Goal: Task Accomplishment & Management: Use online tool/utility

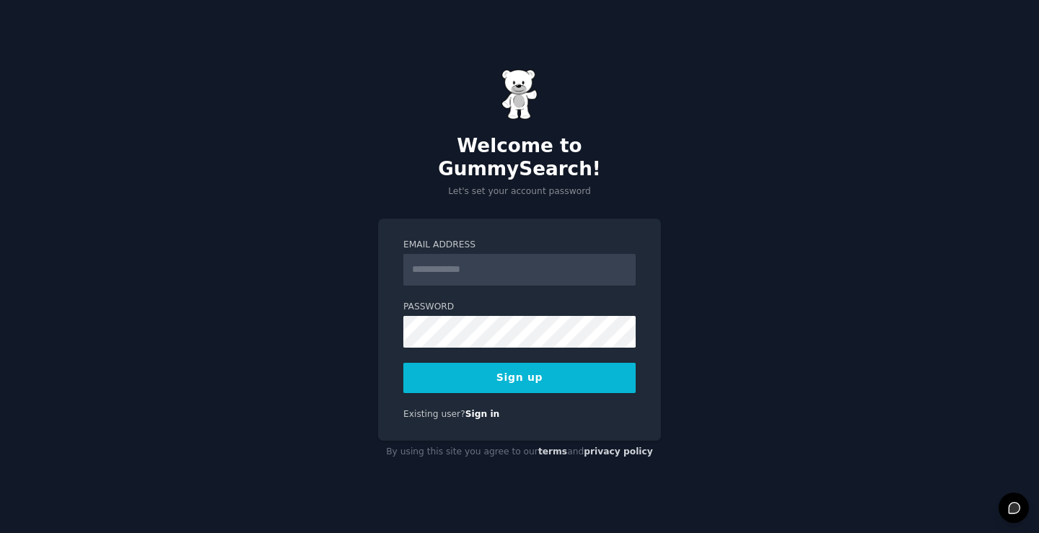
click at [302, 293] on div "Welcome to GummySearch! Let's set your account password Email Address Password …" at bounding box center [519, 266] width 1039 height 533
click at [478, 260] on input "Email Address" at bounding box center [519, 270] width 232 height 32
paste input "**********"
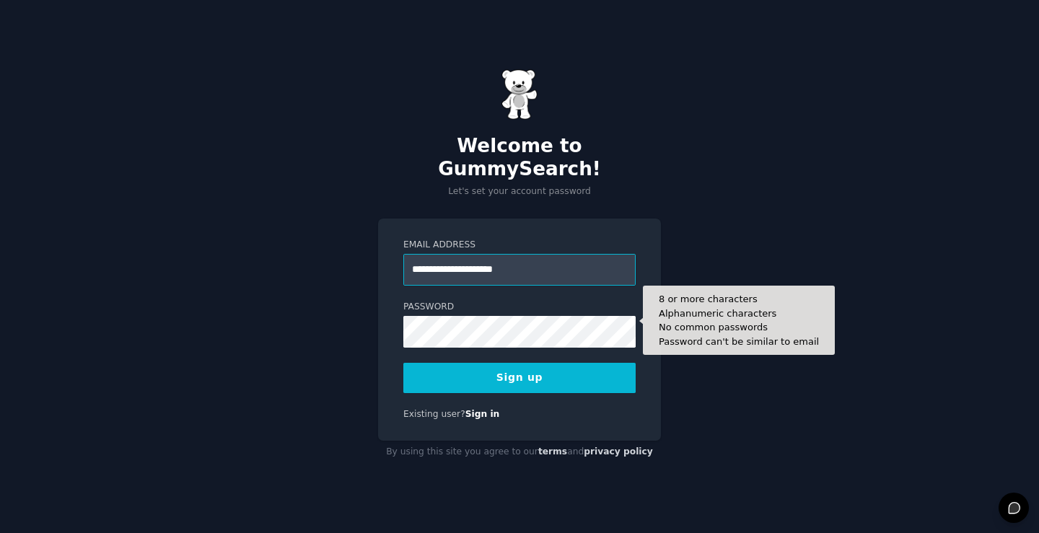
type input "**********"
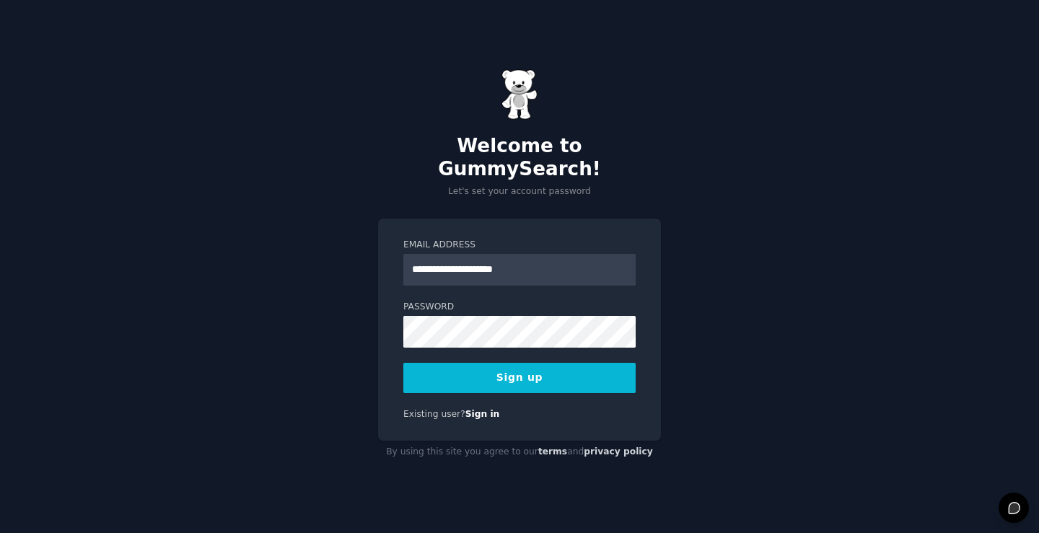
click at [514, 372] on button "Sign up" at bounding box center [519, 378] width 232 height 30
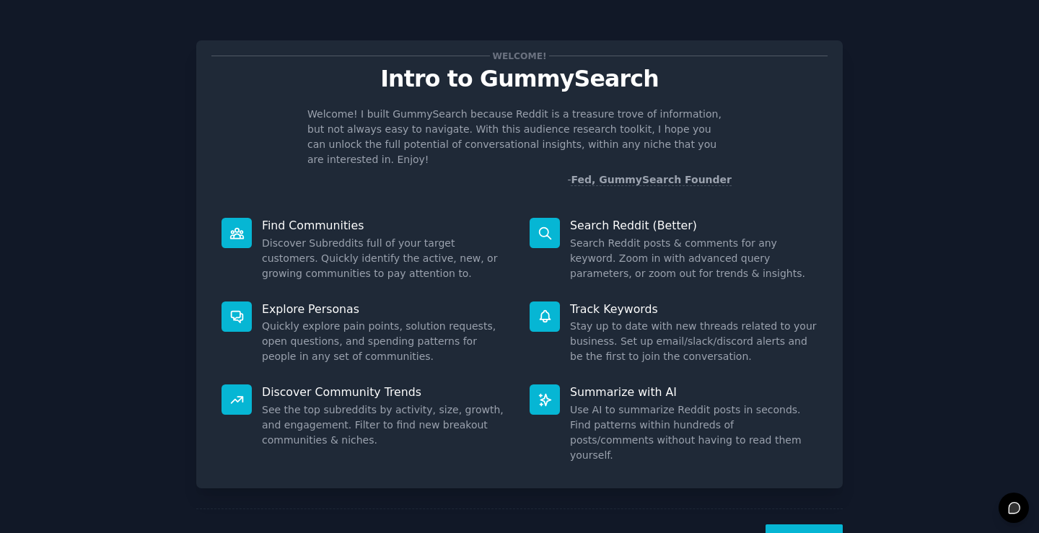
scroll to position [32, 0]
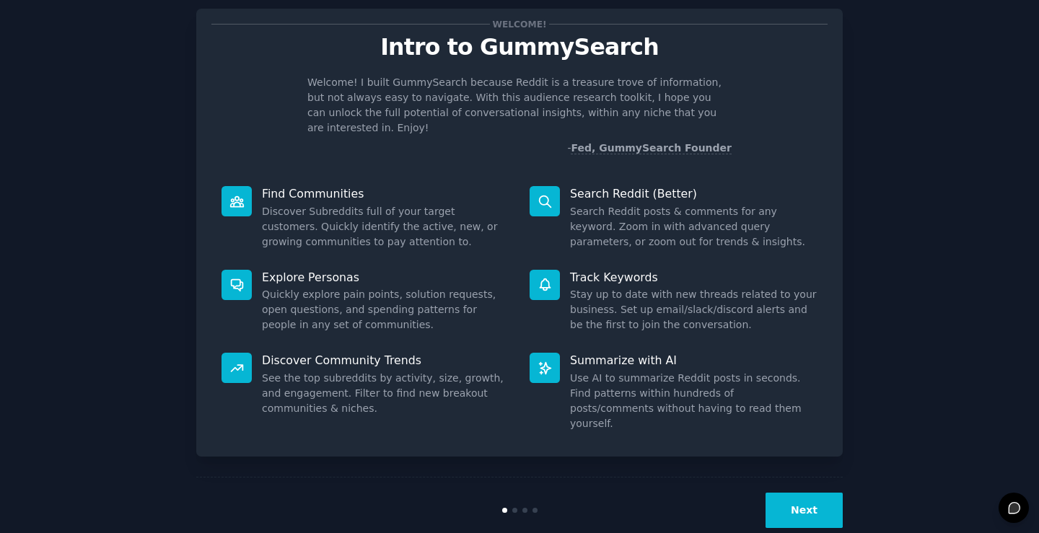
click at [787, 493] on button "Next" at bounding box center [803, 510] width 77 height 35
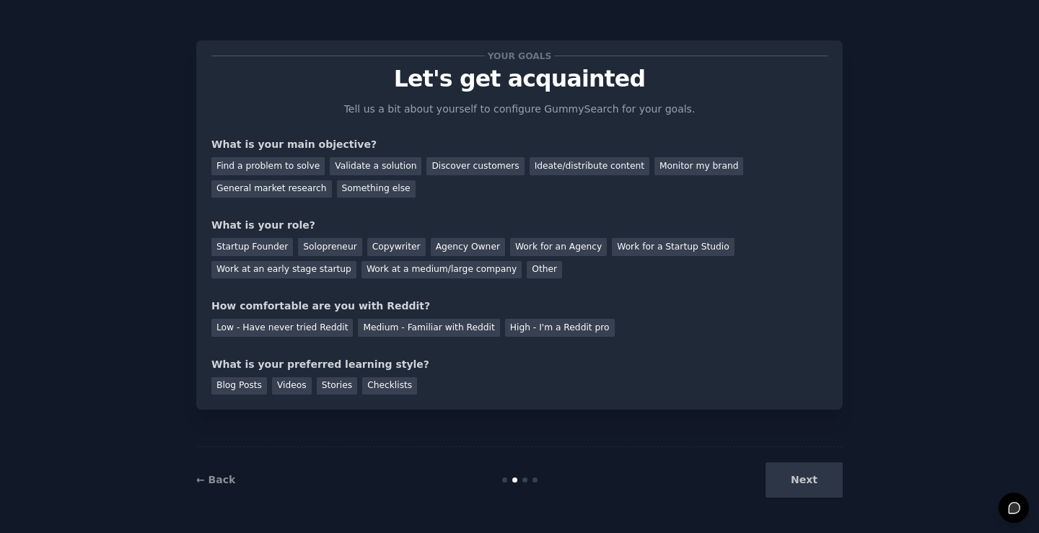
click at [789, 477] on div "Next" at bounding box center [735, 479] width 216 height 35
click at [798, 484] on div "Next" at bounding box center [735, 479] width 216 height 35
click at [819, 484] on div "Next" at bounding box center [735, 479] width 216 height 35
click at [815, 477] on div "Next" at bounding box center [735, 479] width 216 height 35
click at [236, 169] on div "Find a problem to solve" at bounding box center [267, 166] width 113 height 18
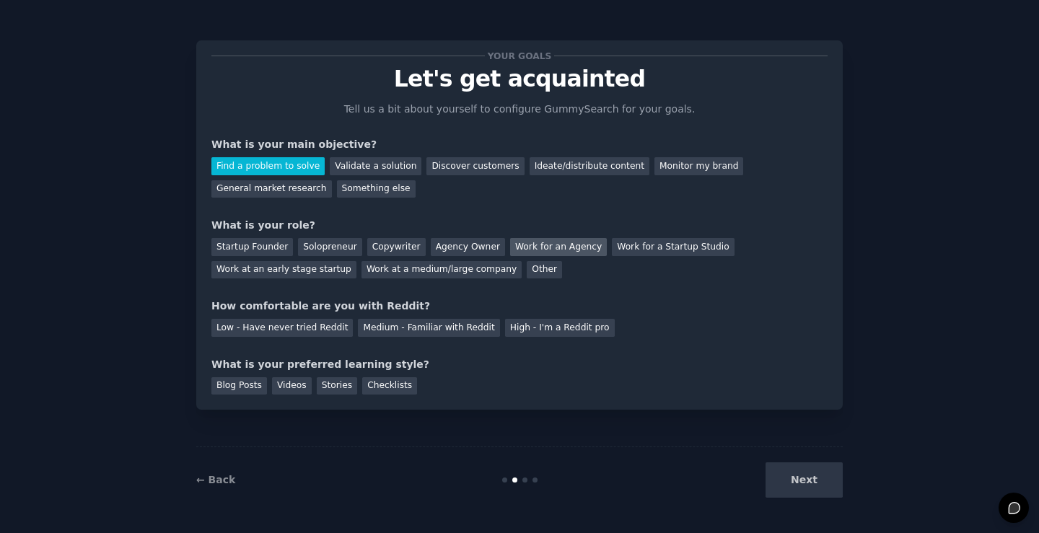
click at [534, 250] on div "Work for an Agency" at bounding box center [558, 247] width 97 height 18
click at [505, 331] on div "High - I'm a Reddit pro" at bounding box center [560, 328] width 110 height 18
click at [245, 387] on div "Blog Posts" at bounding box center [239, 386] width 56 height 18
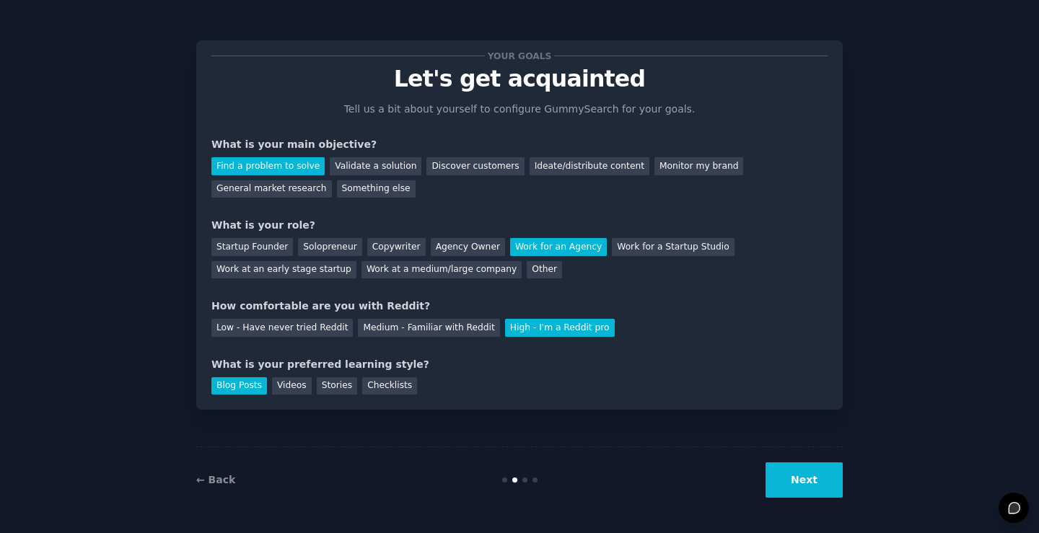
click at [792, 478] on button "Next" at bounding box center [803, 479] width 77 height 35
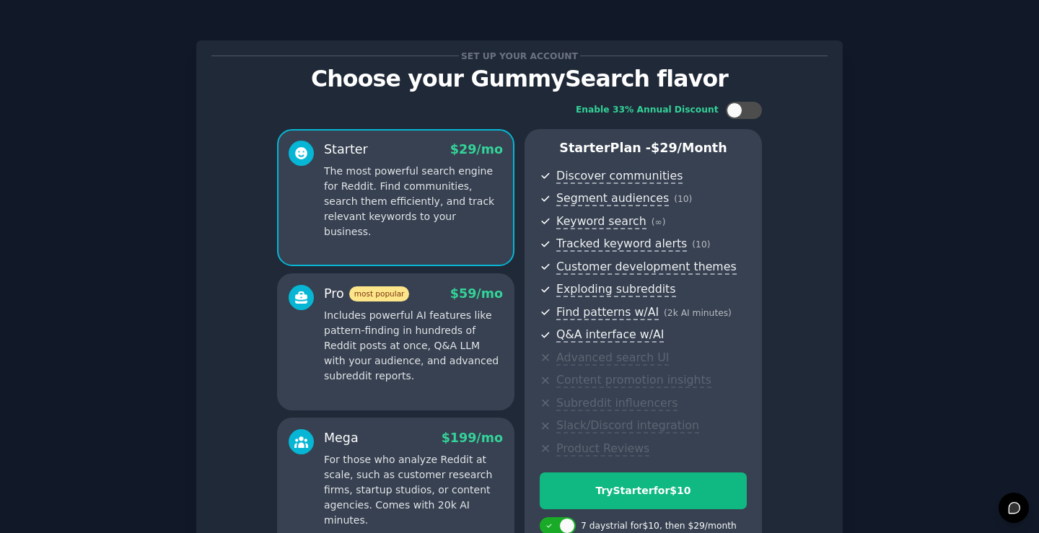
scroll to position [159, 0]
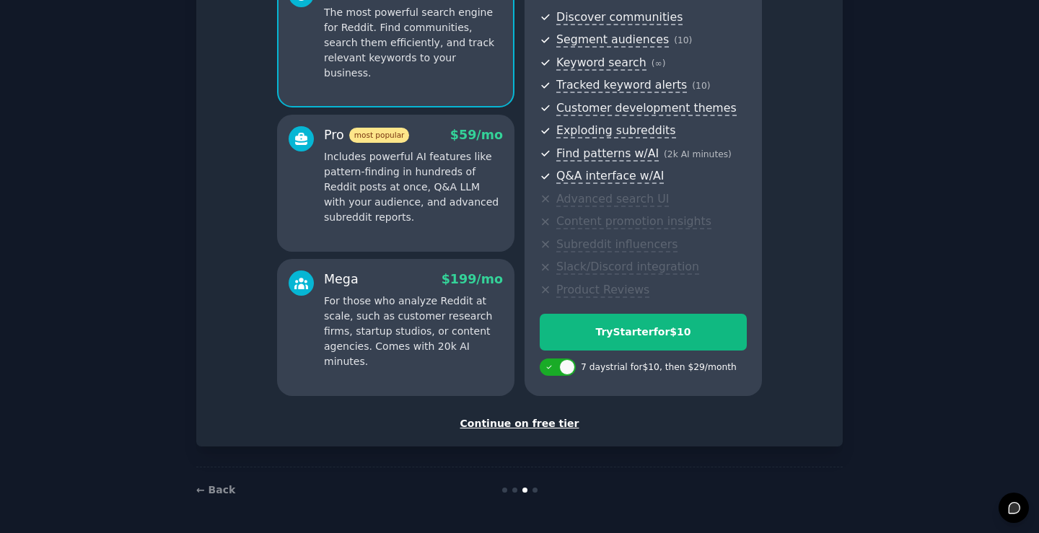
click at [552, 422] on div "Continue on free tier" at bounding box center [519, 423] width 616 height 15
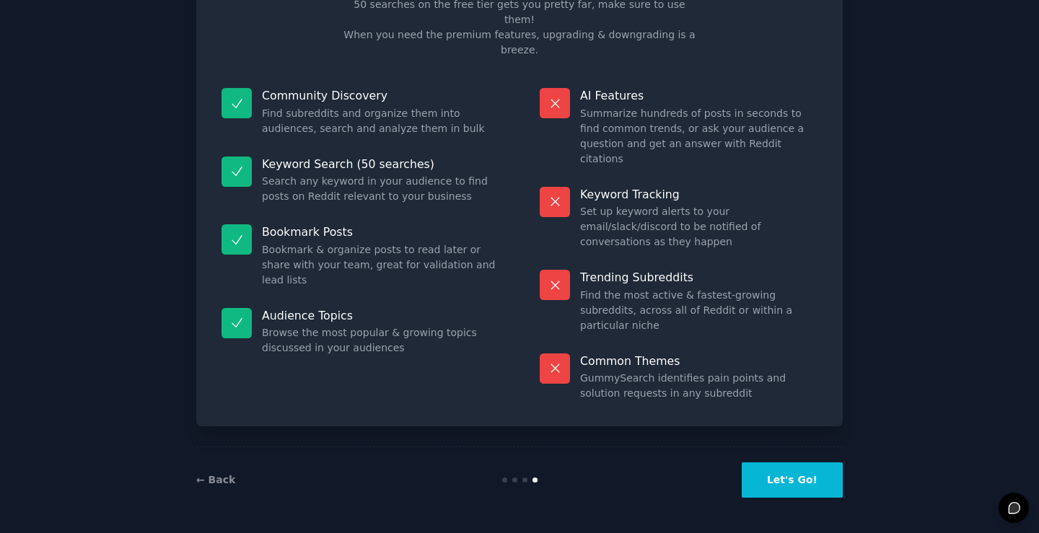
scroll to position [29, 0]
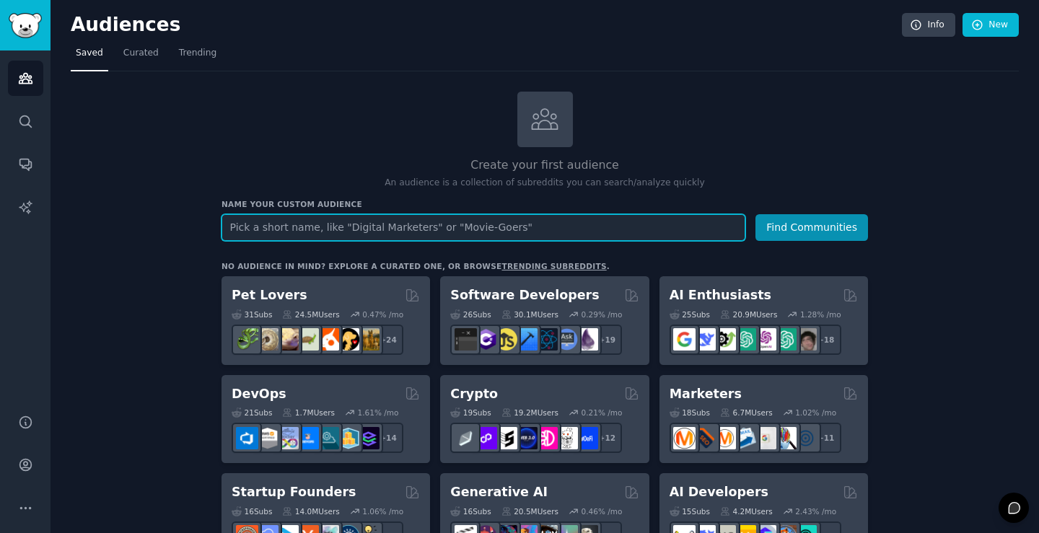
click at [509, 226] on input "text" at bounding box center [483, 227] width 524 height 27
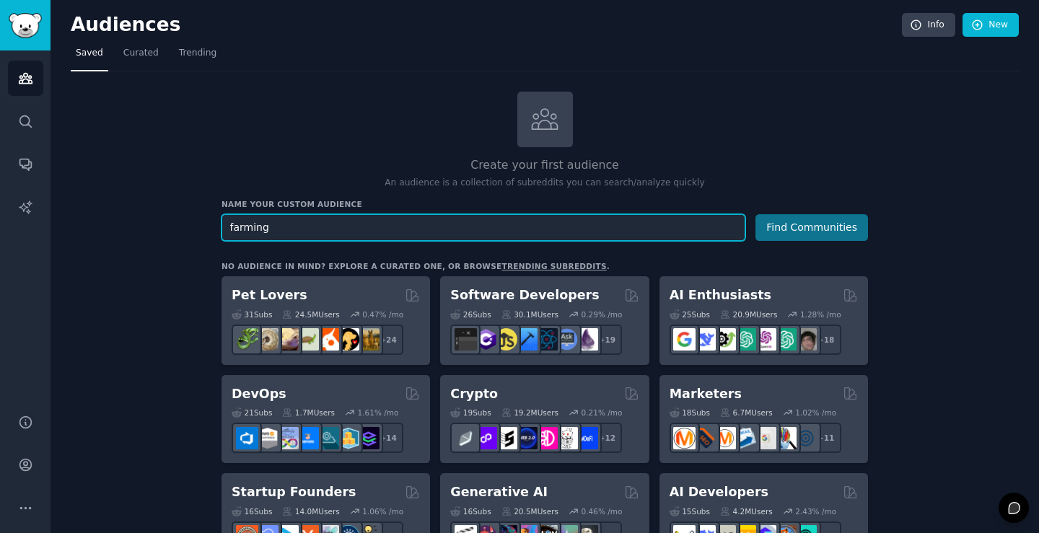
type input "farming"
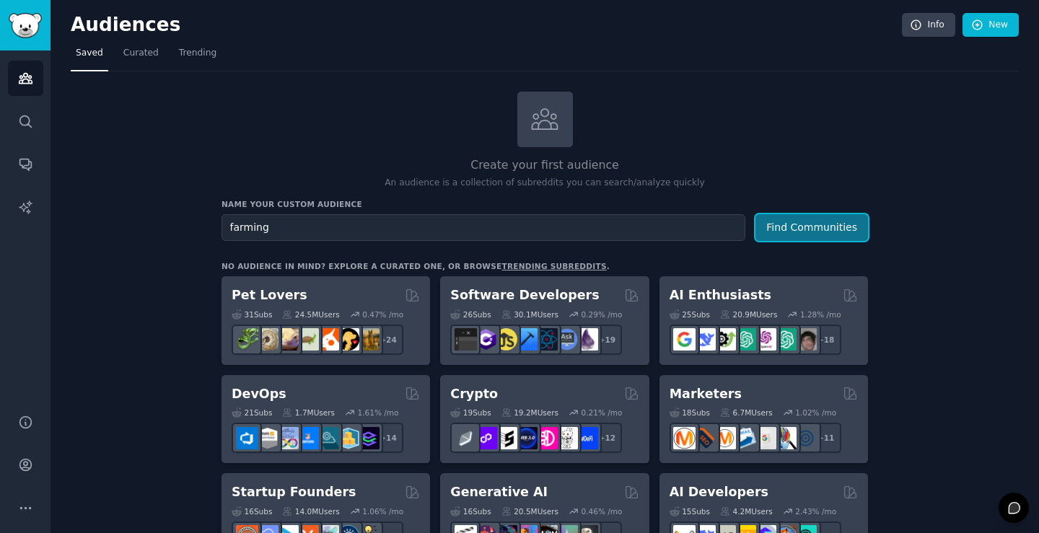
click at [804, 227] on button "Find Communities" at bounding box center [811, 227] width 113 height 27
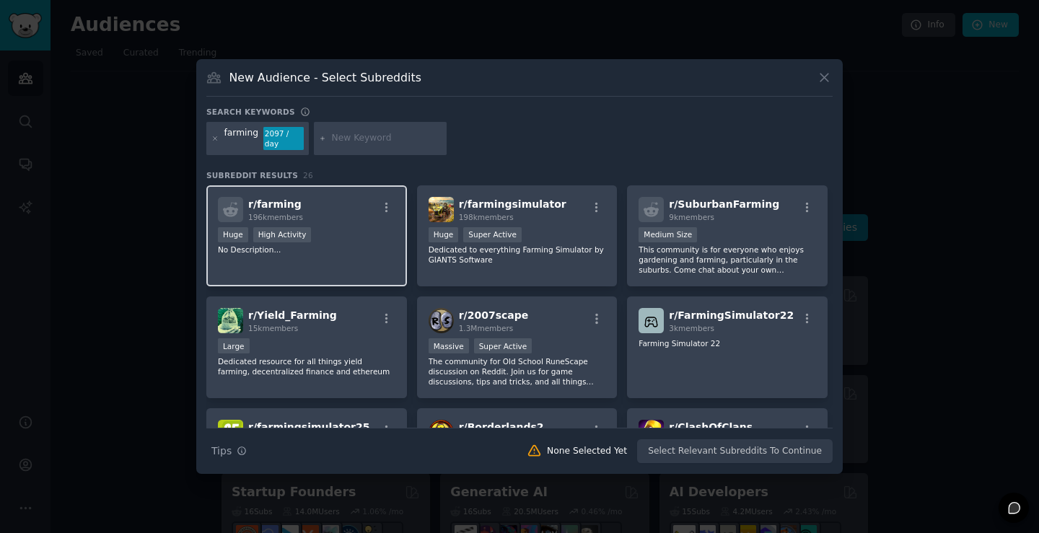
click at [320, 227] on div "Huge High Activity" at bounding box center [306, 236] width 177 height 18
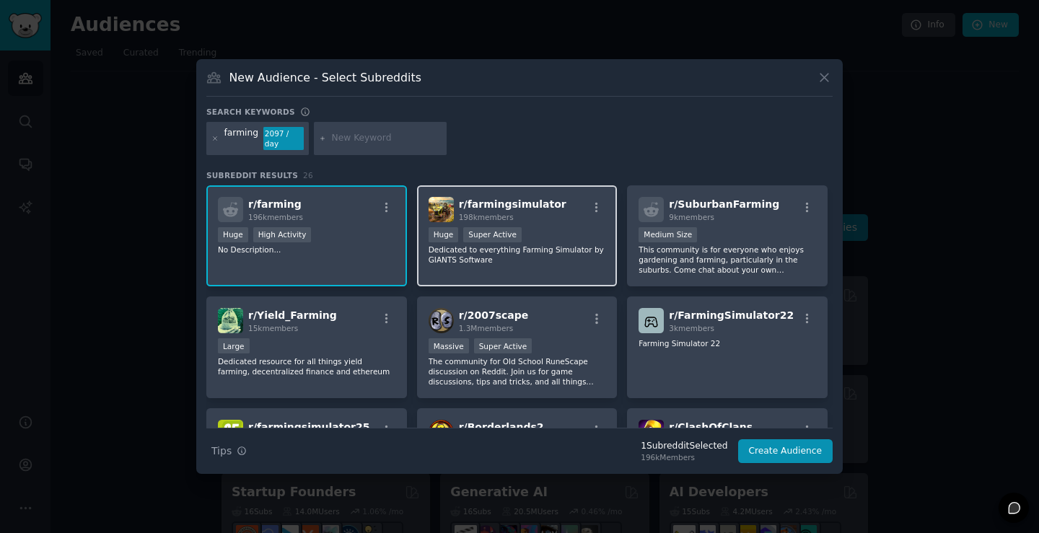
click at [461, 253] on p "Dedicated to everything Farming Simulator by GIANTS Software" at bounding box center [517, 255] width 177 height 20
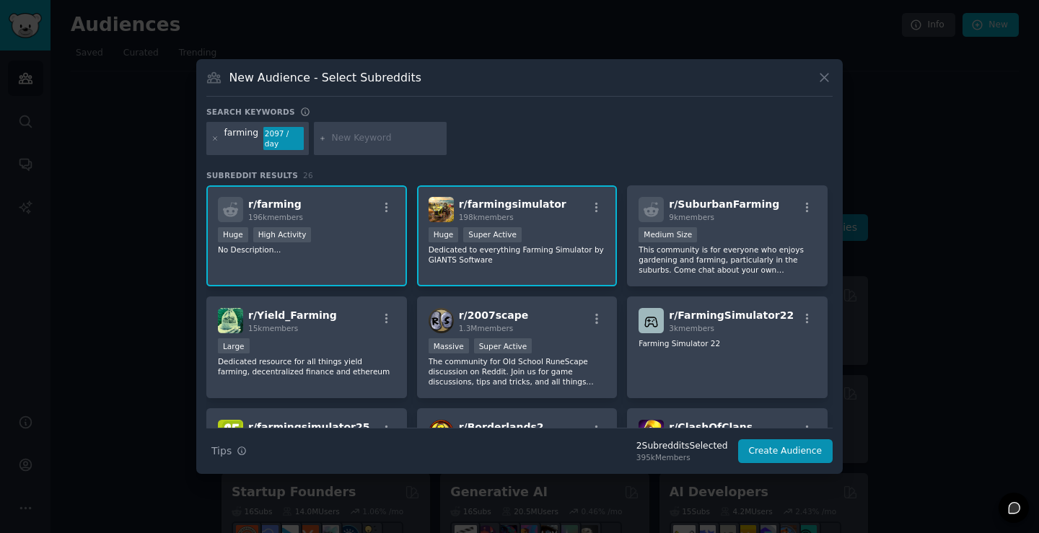
click at [475, 253] on p "Dedicated to everything Farming Simulator by GIANTS Software" at bounding box center [517, 255] width 177 height 20
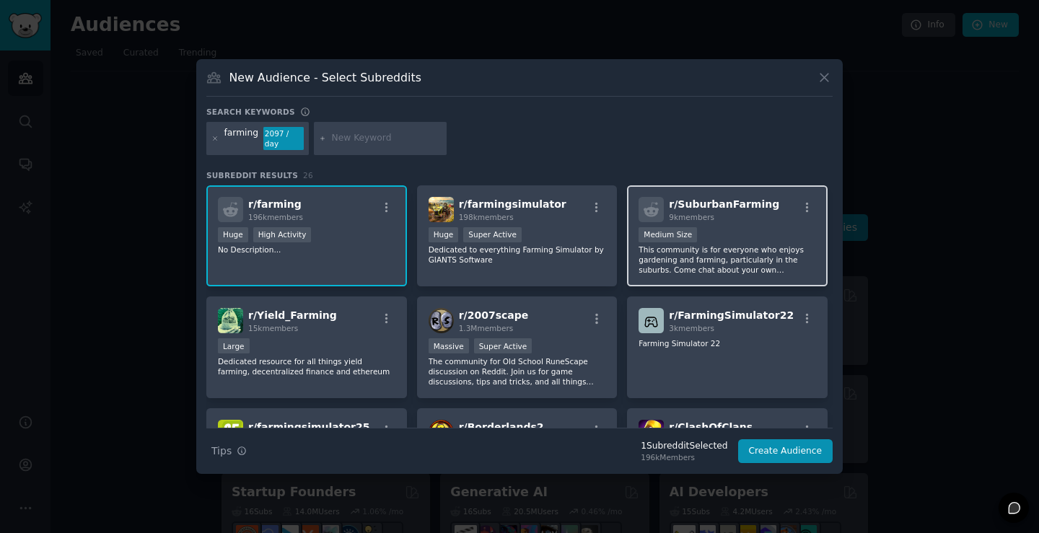
click at [664, 253] on p "This community is for everyone who enjoys gardening and farming, particularly i…" at bounding box center [727, 260] width 177 height 30
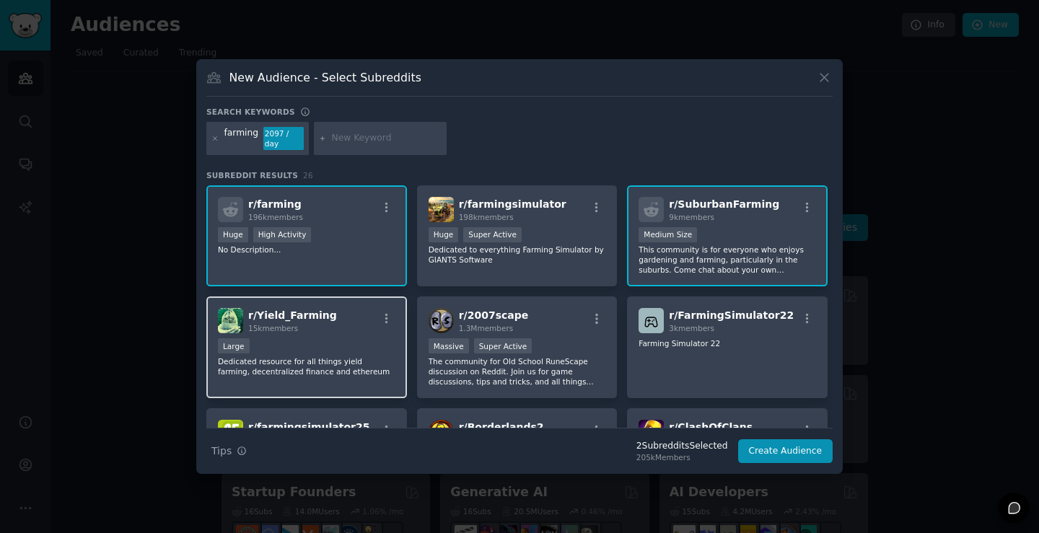
click at [313, 330] on div "r/ Yield_Farming 15k members Large Dedicated resource for all things yield farm…" at bounding box center [306, 348] width 201 height 102
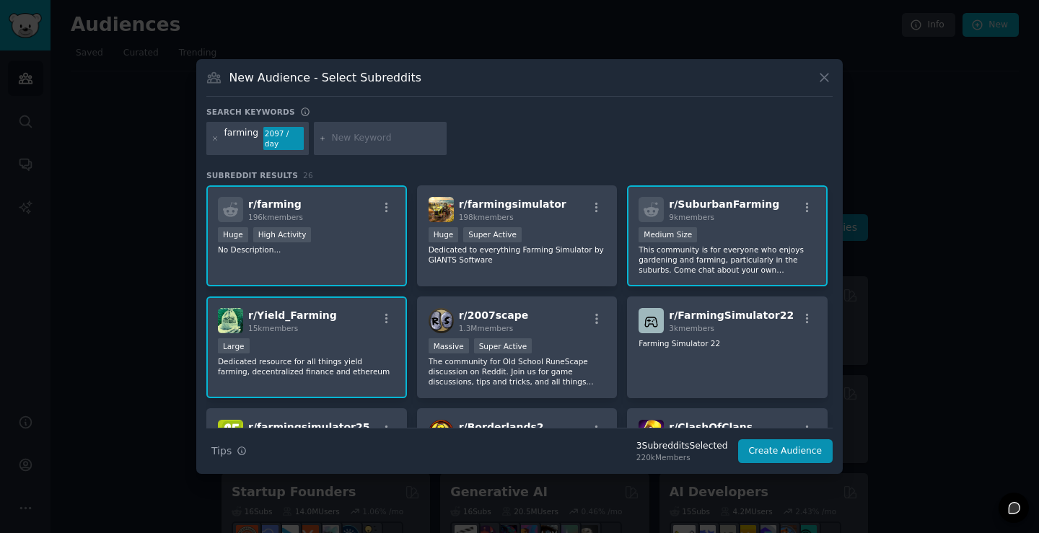
scroll to position [216, 0]
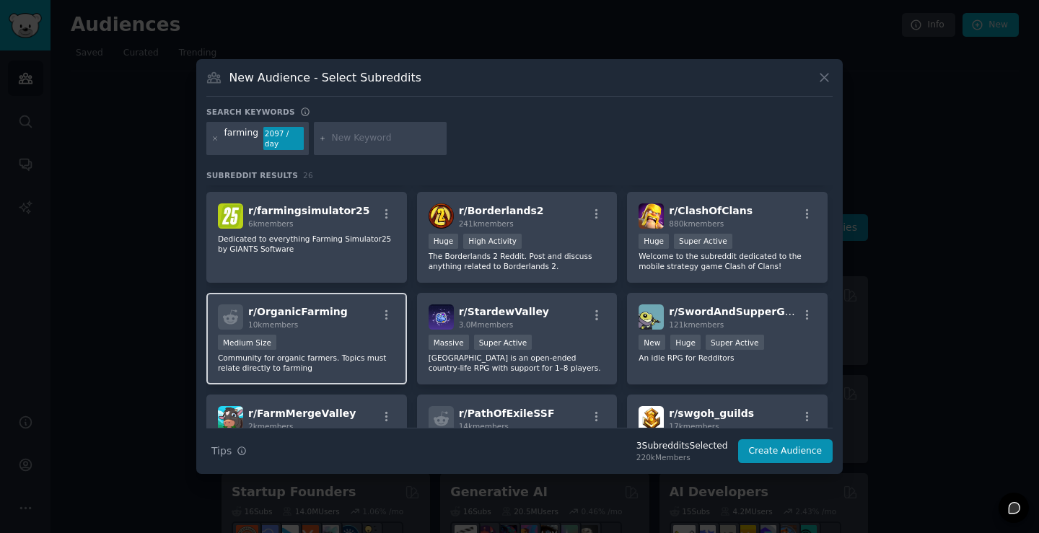
click at [335, 307] on div "r/ OrganicFarming 10k members" at bounding box center [306, 316] width 177 height 25
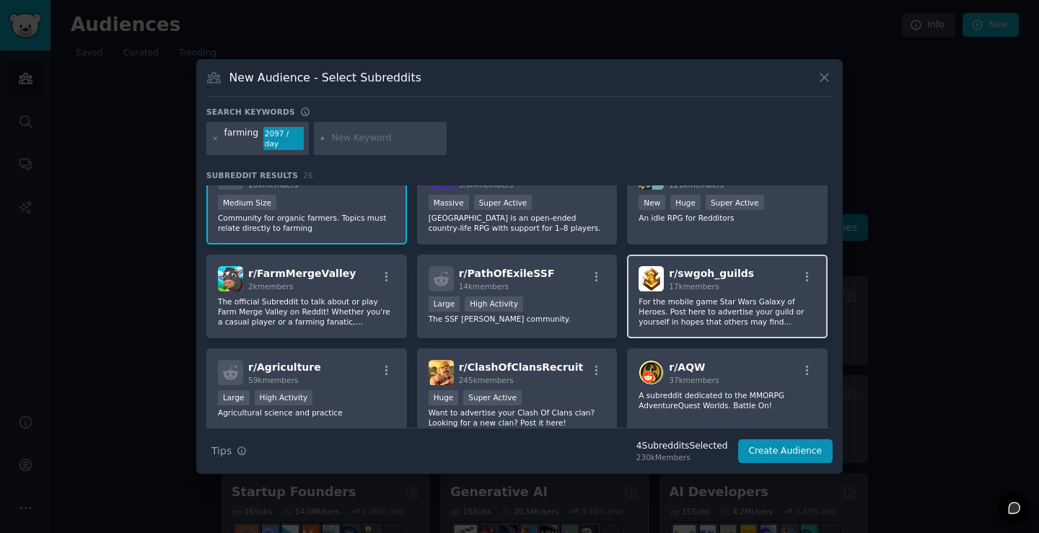
scroll to position [429, 0]
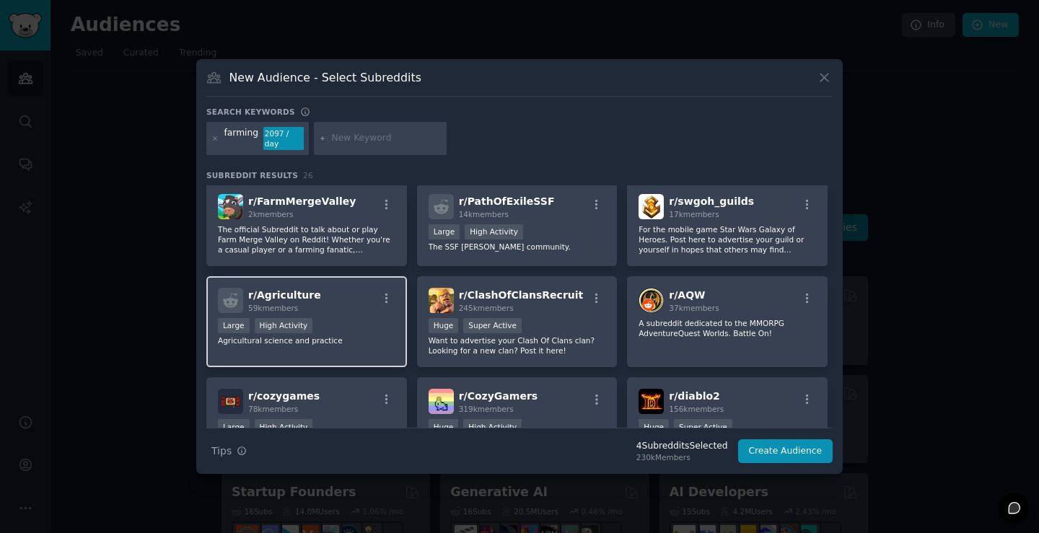
click at [318, 311] on div "r/ Agriculture 59k members Large High Activity Agricultural science and practice" at bounding box center [306, 322] width 201 height 92
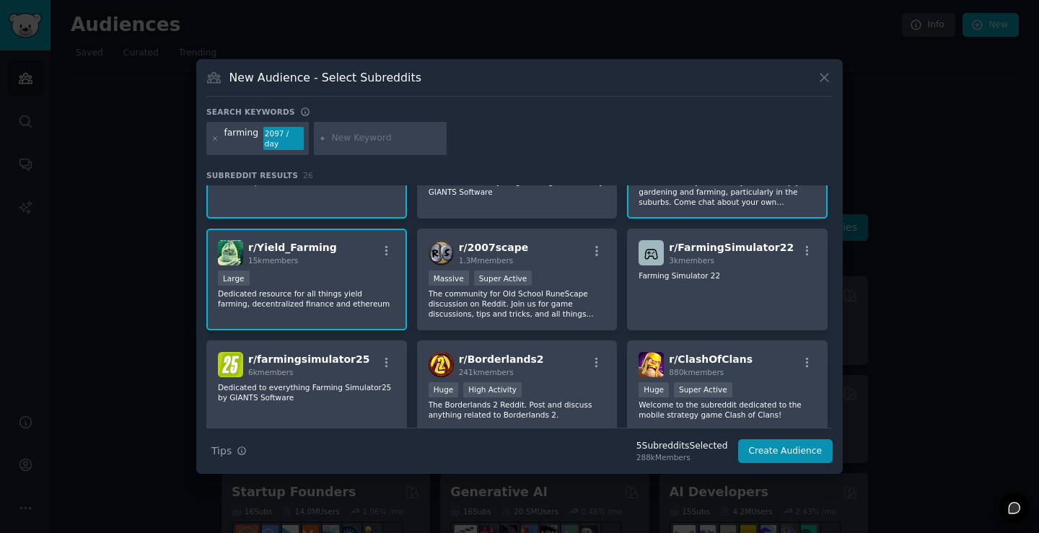
scroll to position [0, 0]
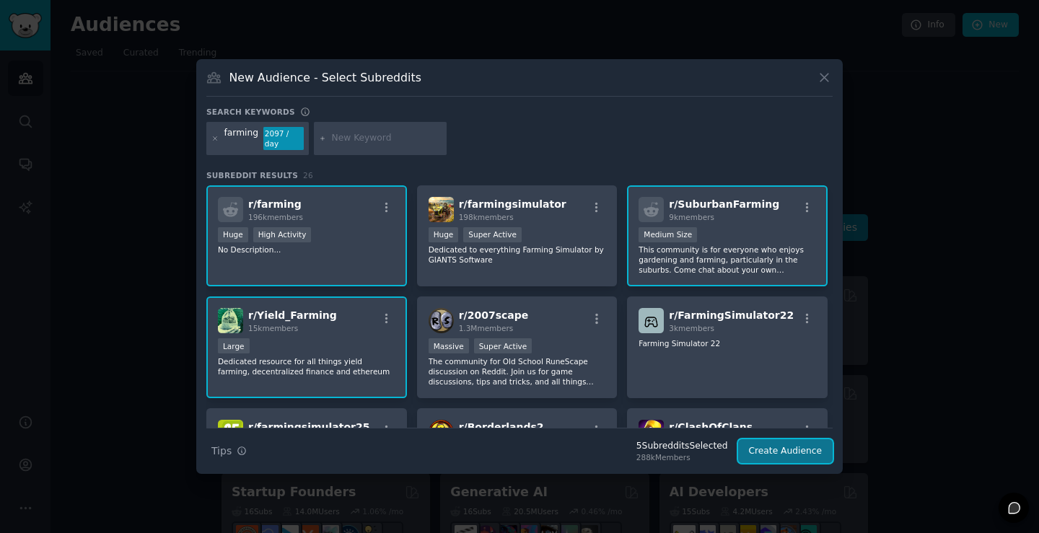
click at [798, 445] on button "Create Audience" at bounding box center [785, 451] width 95 height 25
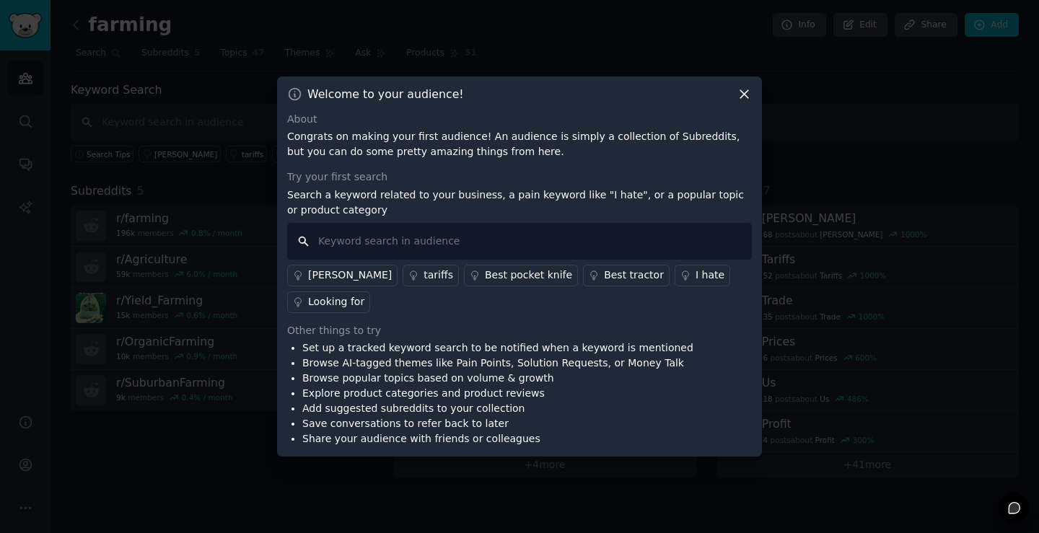
click at [391, 253] on input "text" at bounding box center [519, 241] width 465 height 37
click at [696, 283] on div "I hate" at bounding box center [710, 275] width 29 height 15
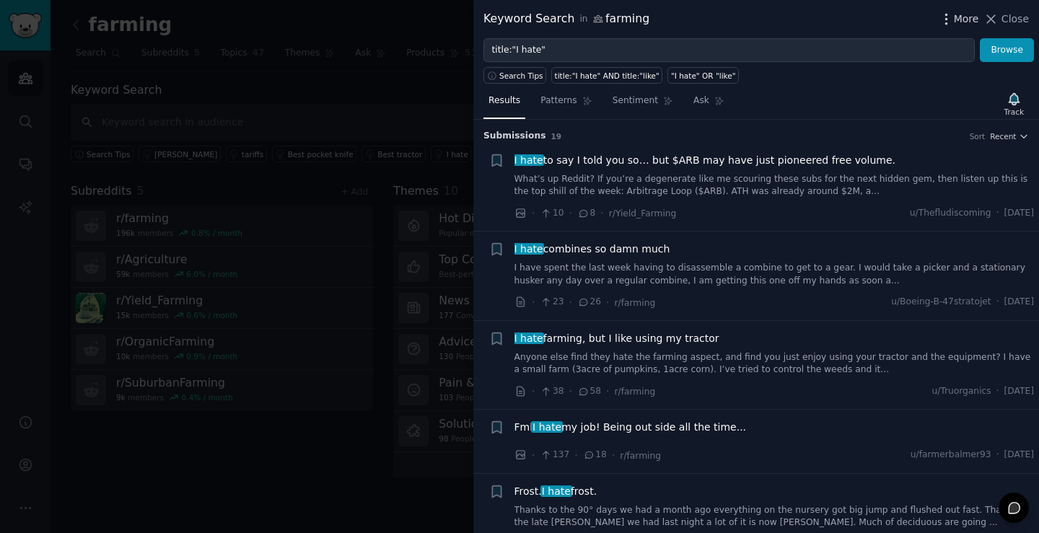
click at [973, 16] on span "More" at bounding box center [966, 19] width 25 height 15
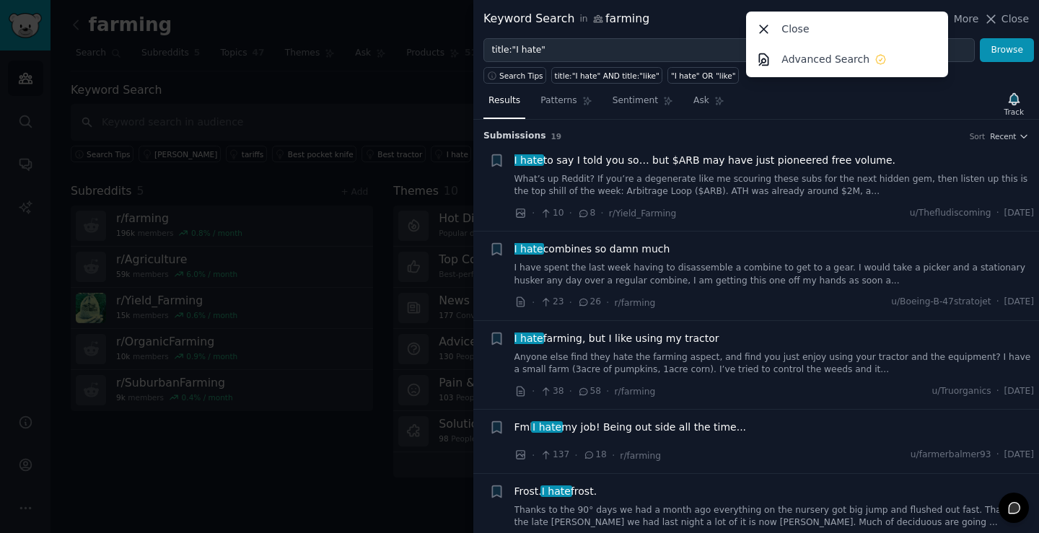
click at [746, 102] on div "Results Patterns Sentiment Ask Track" at bounding box center [756, 104] width 566 height 31
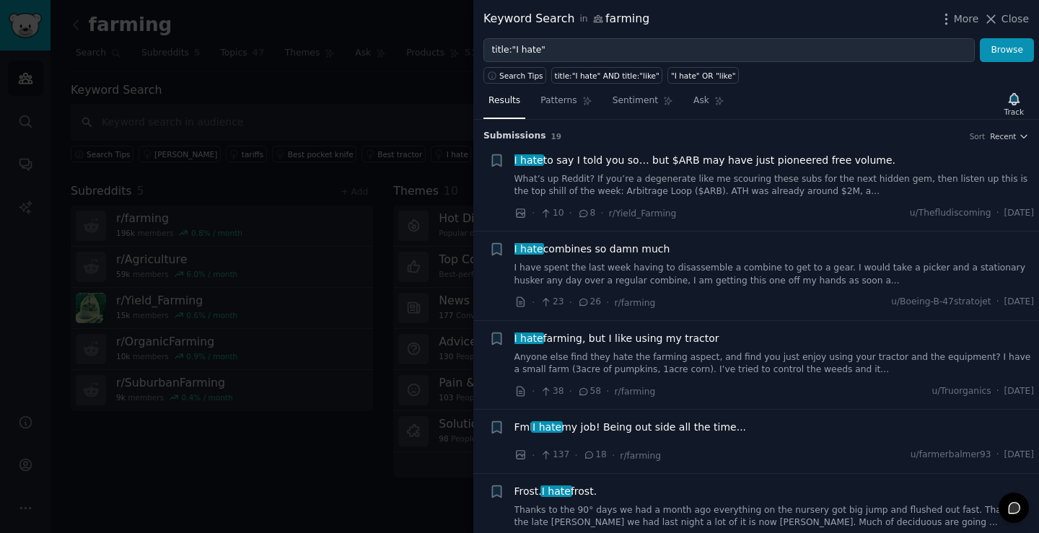
click at [451, 191] on div at bounding box center [519, 266] width 1039 height 533
click at [1002, 19] on div "Keyword Search in farming More Close title:"I hate" Browse Search Tips title:"I…" at bounding box center [756, 266] width 566 height 533
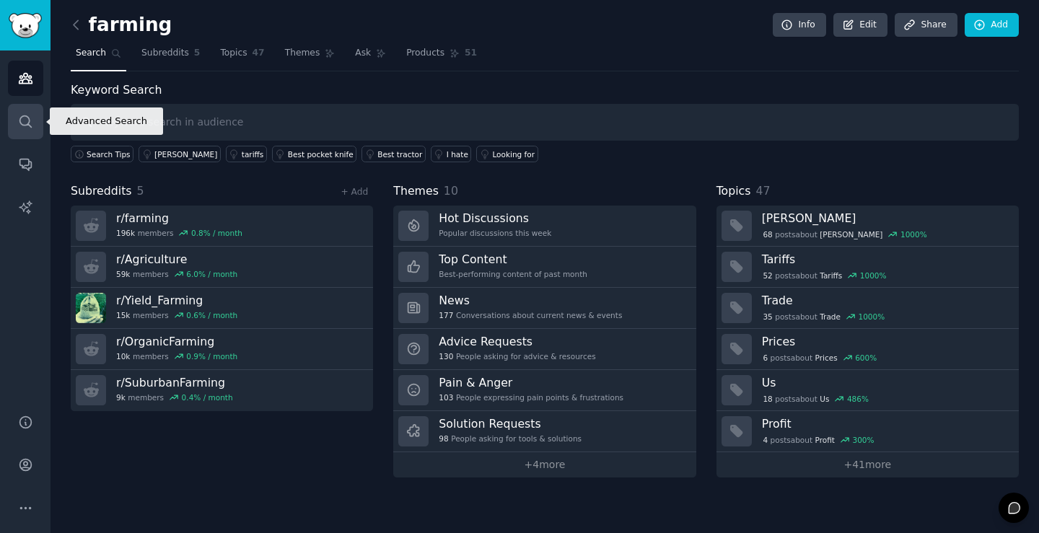
click at [25, 122] on icon "Sidebar" at bounding box center [25, 121] width 15 height 15
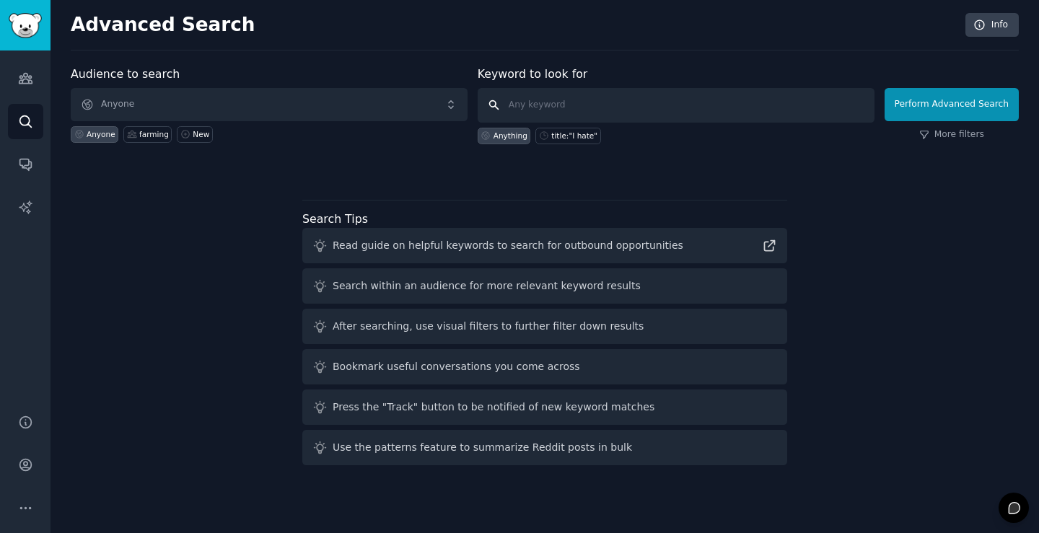
click at [545, 108] on input "text" at bounding box center [676, 105] width 397 height 35
paste input "shiping"
type input "shiping"
click at [940, 134] on link "More filters" at bounding box center [951, 134] width 65 height 13
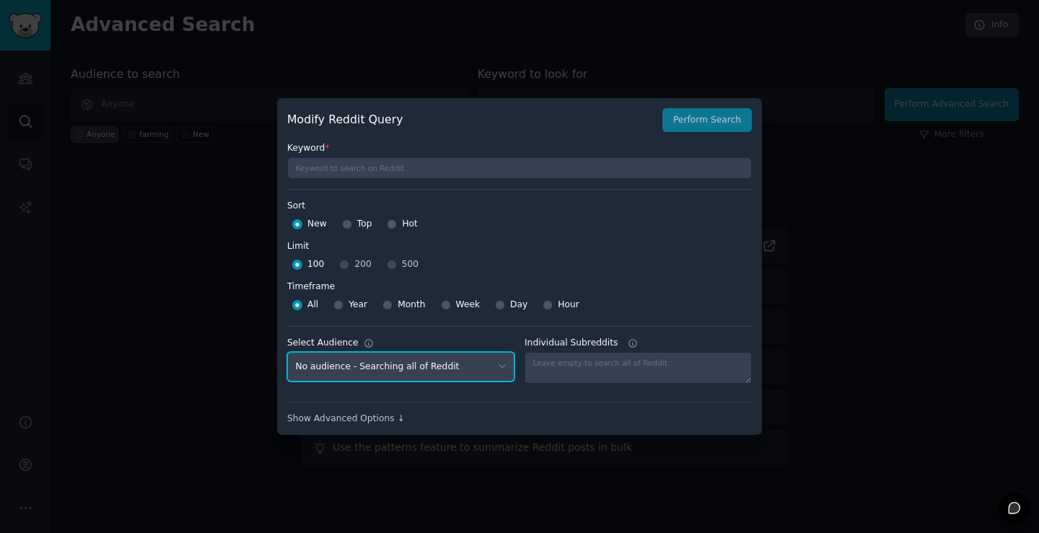
click at [428, 367] on select "No audience - Searching all of Reddit farming - 5 Subreddits" at bounding box center [400, 367] width 227 height 30
click at [431, 362] on select "No audience - Searching all of Reddit farming - 5 Subreddits" at bounding box center [400, 367] width 227 height 30
click at [367, 185] on div "Keyword * Sort Sort New Top Hot Limit Limit 100 200 500 Timeframe Timeframe All…" at bounding box center [519, 278] width 465 height 293
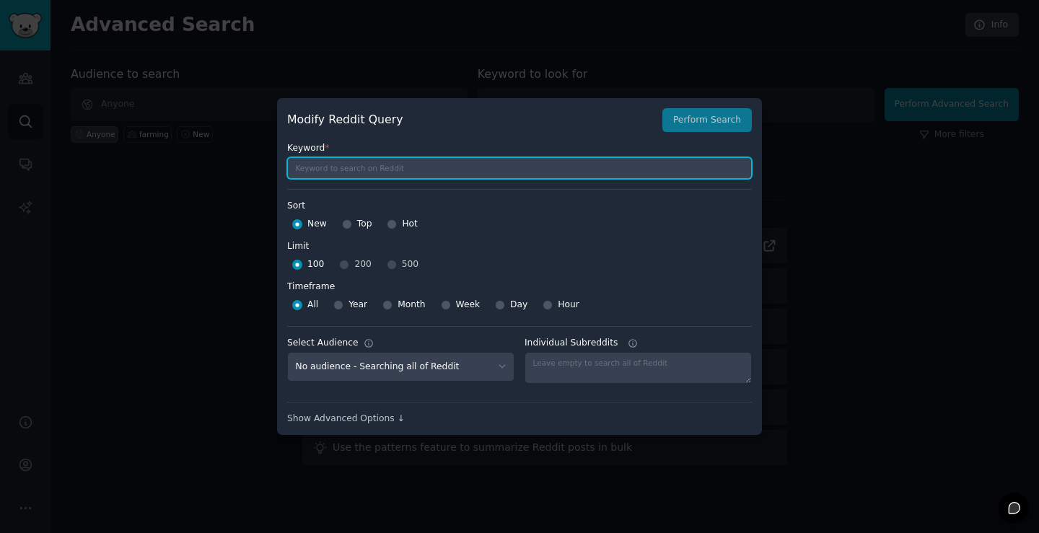
click at [376, 167] on input "text" at bounding box center [519, 168] width 465 height 22
paste input "shiping"
type input "shiping"
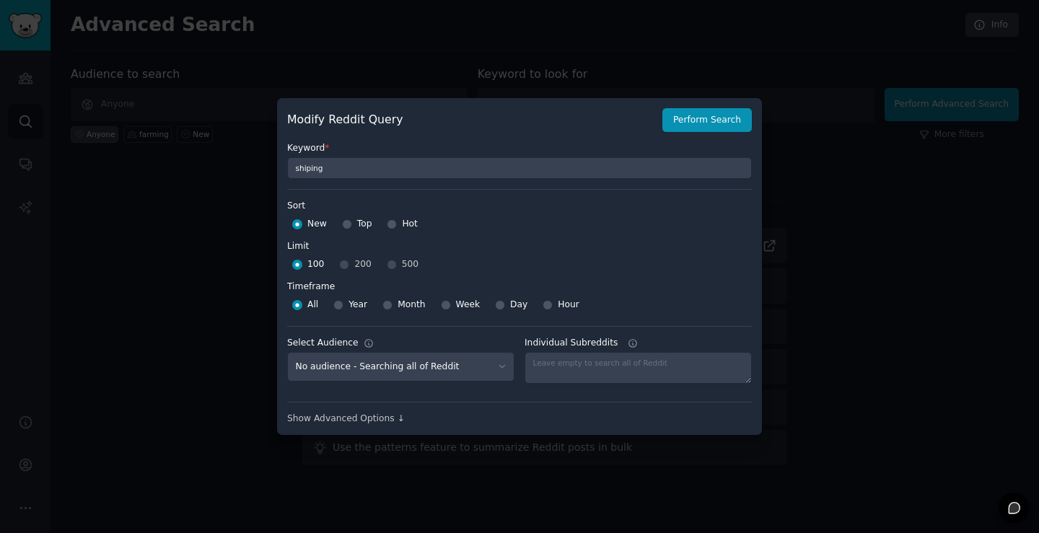
click at [351, 228] on div "Top" at bounding box center [357, 224] width 30 height 23
click at [346, 225] on input "Top" at bounding box center [347, 224] width 10 height 10
radio input "true"
click at [711, 113] on button "Perform Search" at bounding box center [706, 120] width 89 height 25
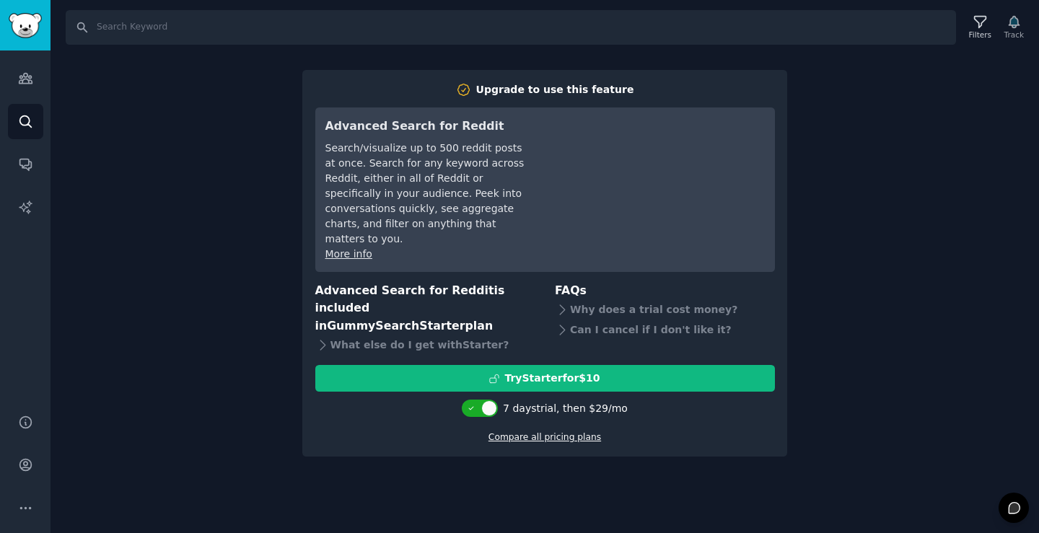
click at [543, 432] on link "Compare all pricing plans" at bounding box center [544, 437] width 113 height 10
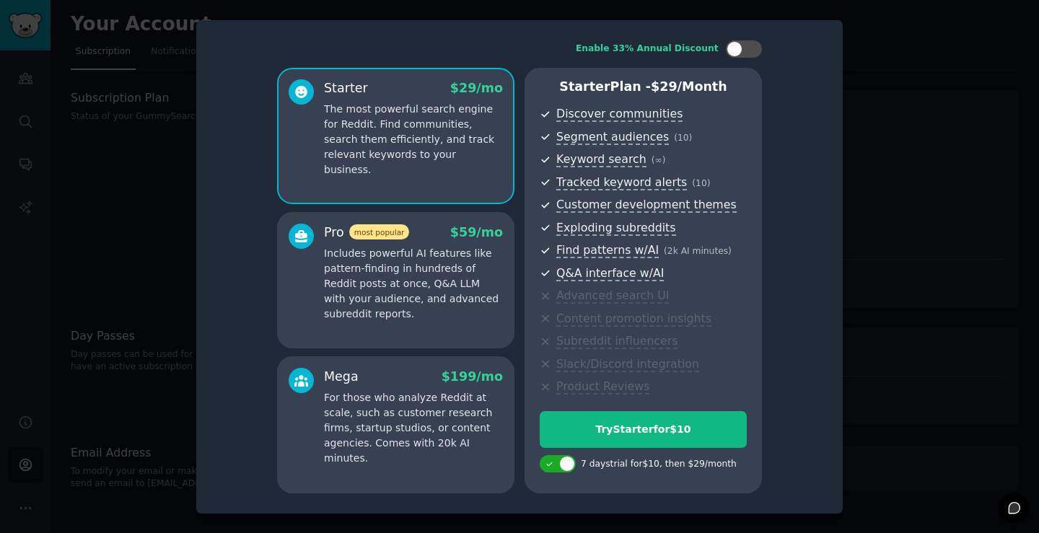
click at [854, 400] on div at bounding box center [519, 266] width 1039 height 533
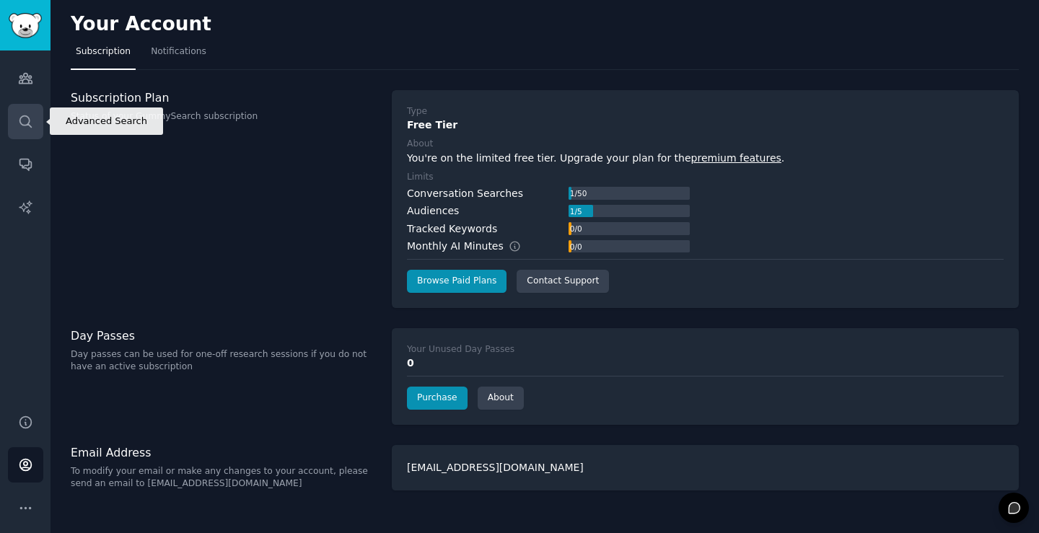
click at [32, 119] on icon "Sidebar" at bounding box center [25, 121] width 15 height 15
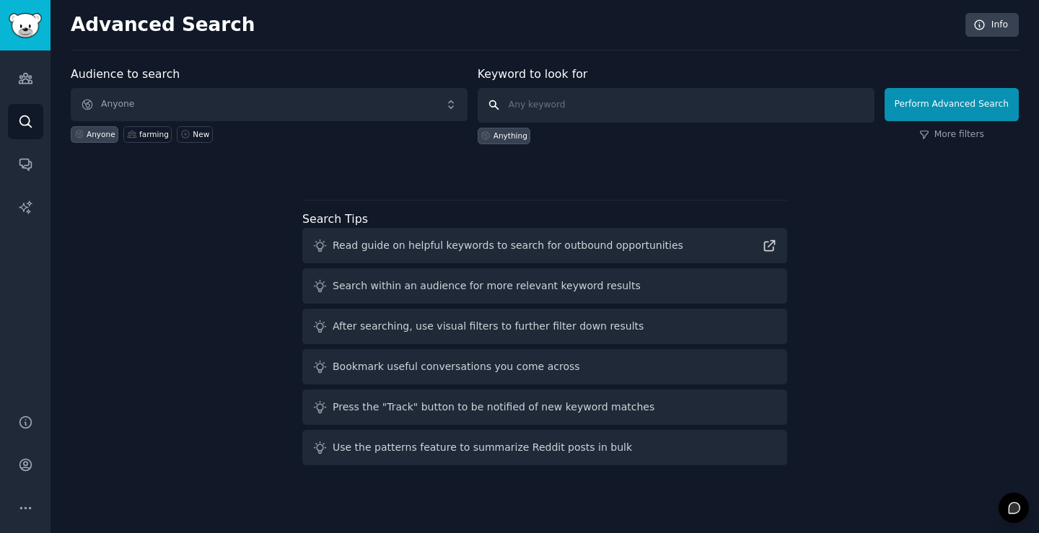
click at [569, 95] on input "text" at bounding box center [676, 105] width 397 height 35
paste input "shiping"
type input "shiping"
click at [930, 115] on button "Perform Advanced Search" at bounding box center [952, 104] width 134 height 33
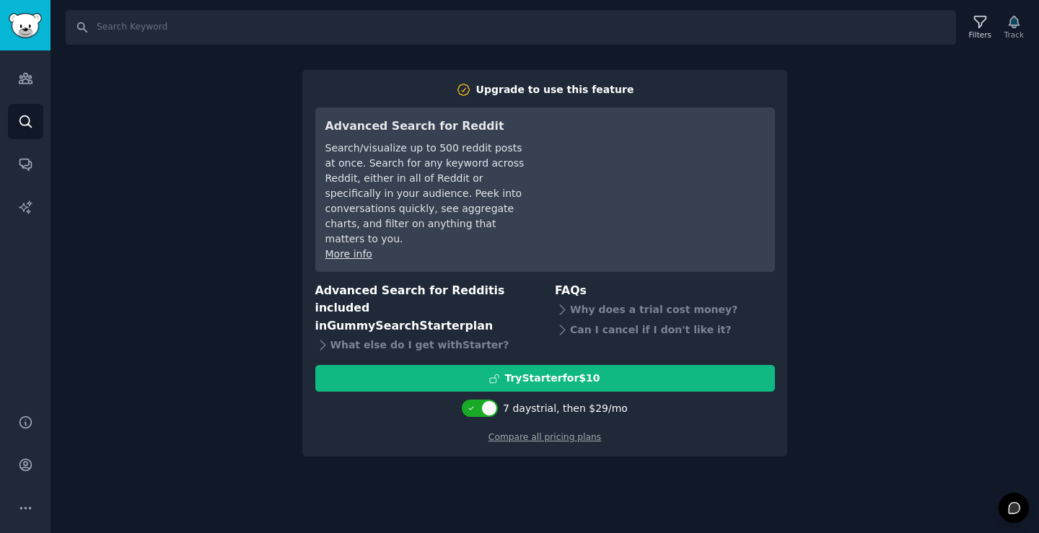
click at [258, 81] on div "Search Filters Track Upgrade to use this feature Advanced Search for Reddit Sea…" at bounding box center [545, 266] width 988 height 533
click at [37, 72] on link "Audiences" at bounding box center [25, 78] width 35 height 35
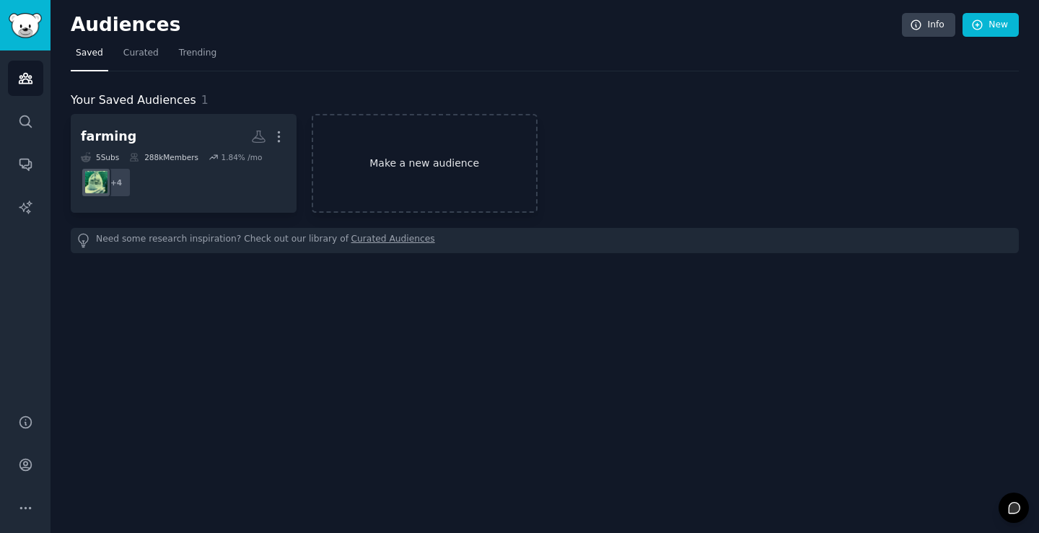
click at [387, 157] on link "Make a new audience" at bounding box center [425, 163] width 226 height 99
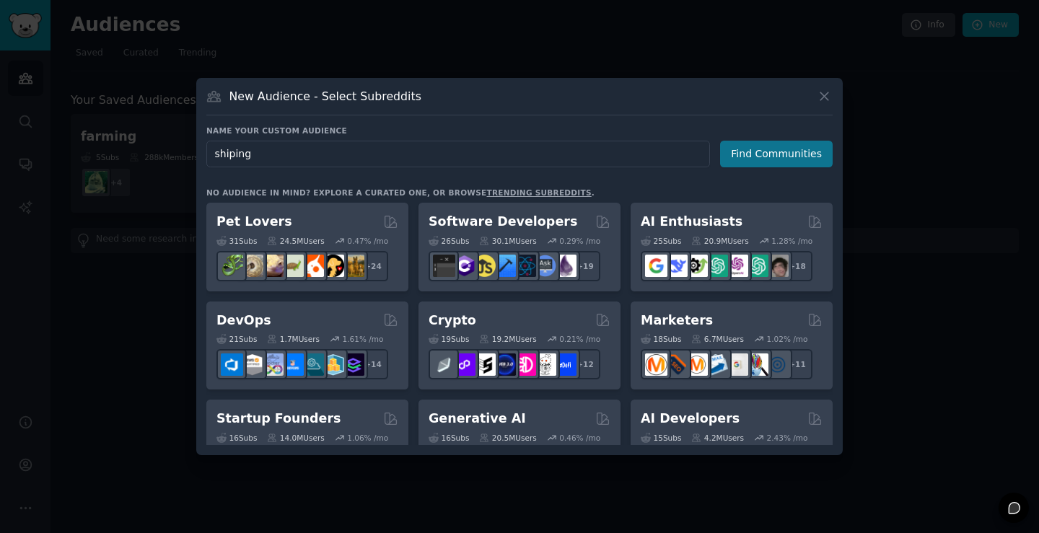
type input "shiping"
click at [759, 149] on button "Find Communities" at bounding box center [776, 154] width 113 height 27
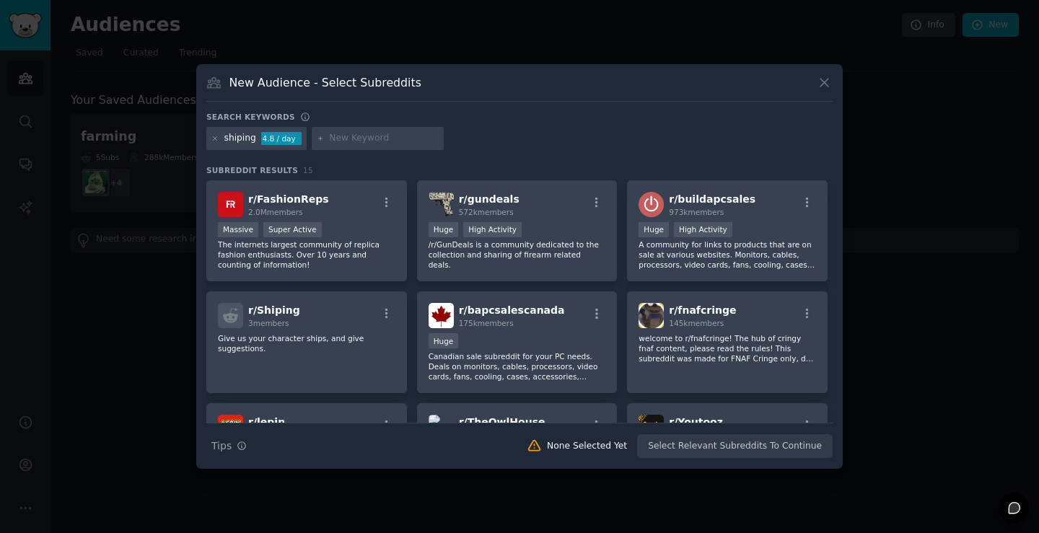
click at [353, 141] on input "text" at bounding box center [384, 138] width 110 height 13
click at [211, 138] on icon at bounding box center [215, 139] width 8 height 8
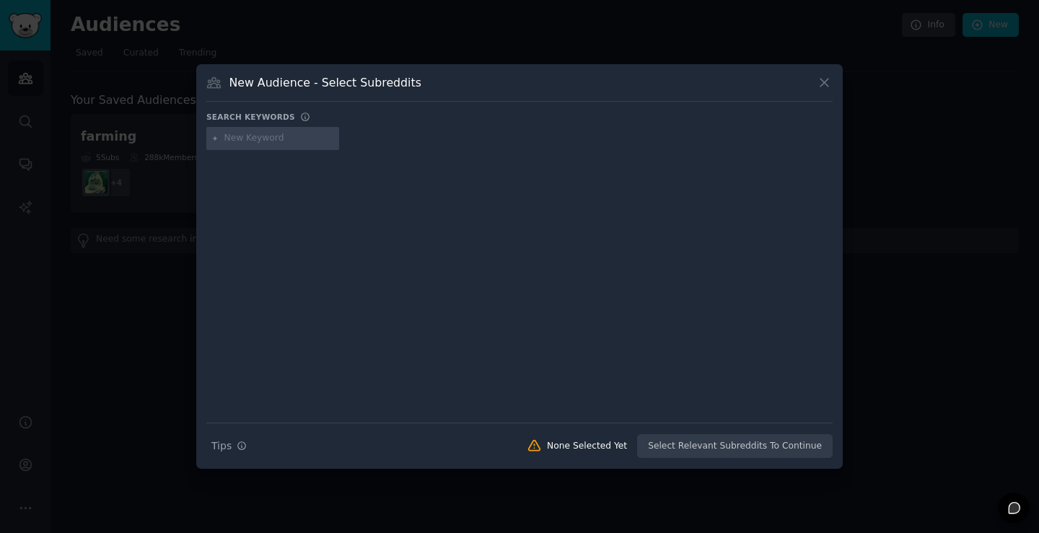
click at [241, 137] on input "text" at bounding box center [279, 138] width 110 height 13
type input "ai"
drag, startPoint x: 761, startPoint y: 449, endPoint x: 666, endPoint y: 395, distance: 109.5
click at [759, 449] on div "Search Tips Tips None Selected Yet Select Relevant Subreddits To Continue" at bounding box center [519, 441] width 626 height 36
click at [251, 142] on input "ai" at bounding box center [279, 138] width 110 height 13
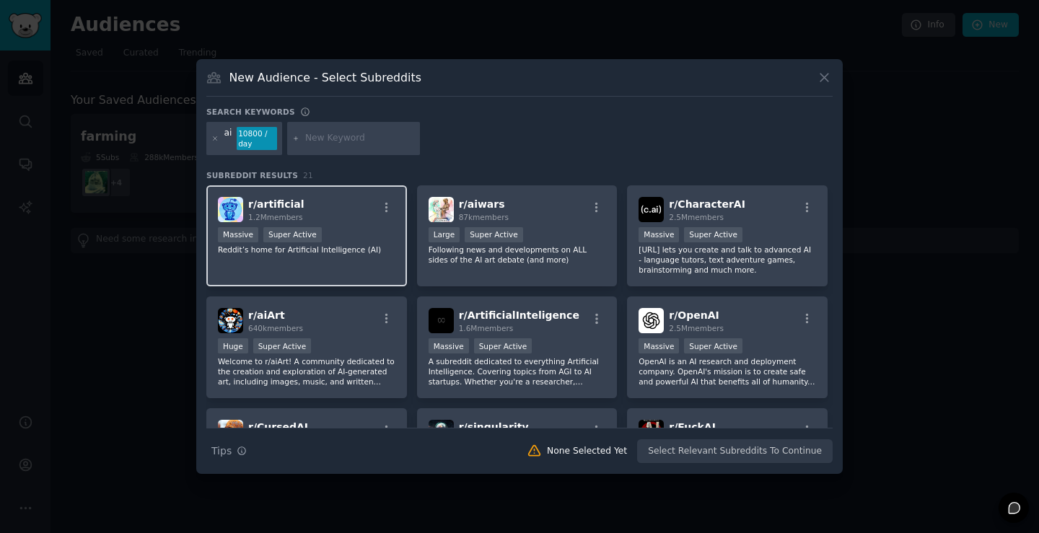
click at [291, 252] on p "Reddit’s home for Artificial Intelligence (AI)" at bounding box center [306, 250] width 177 height 10
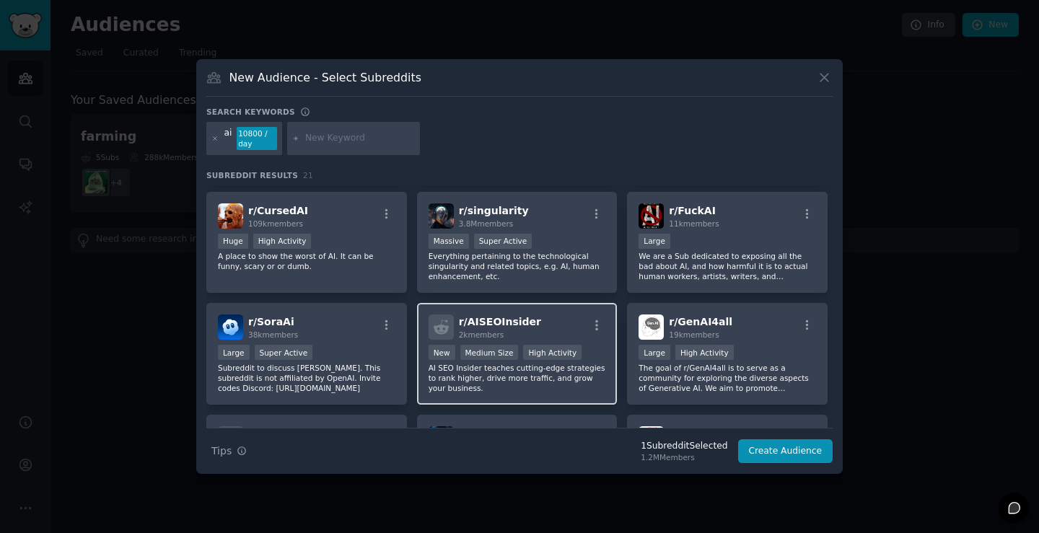
scroll to position [144, 0]
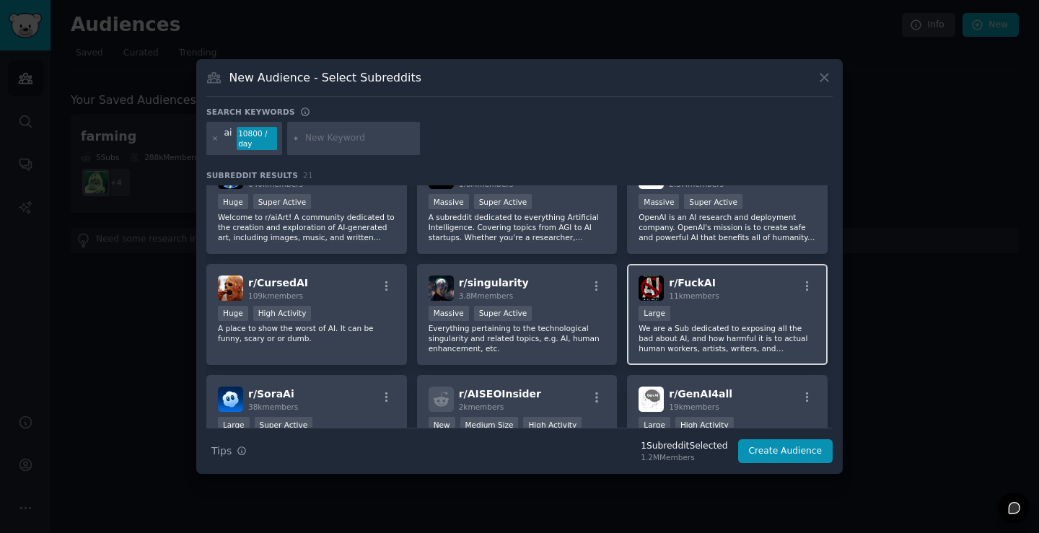
click at [677, 319] on div "Large" at bounding box center [727, 315] width 177 height 18
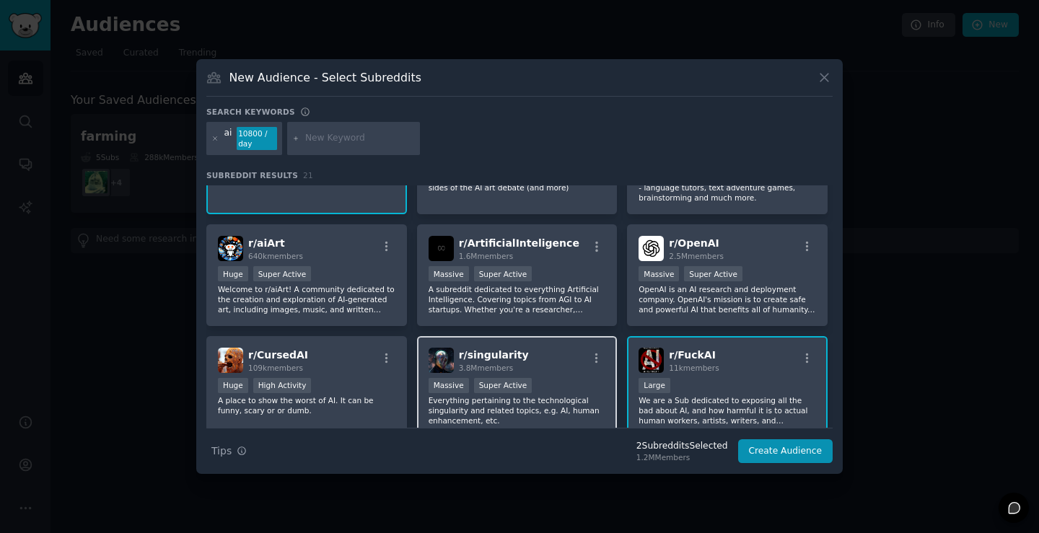
scroll to position [0, 0]
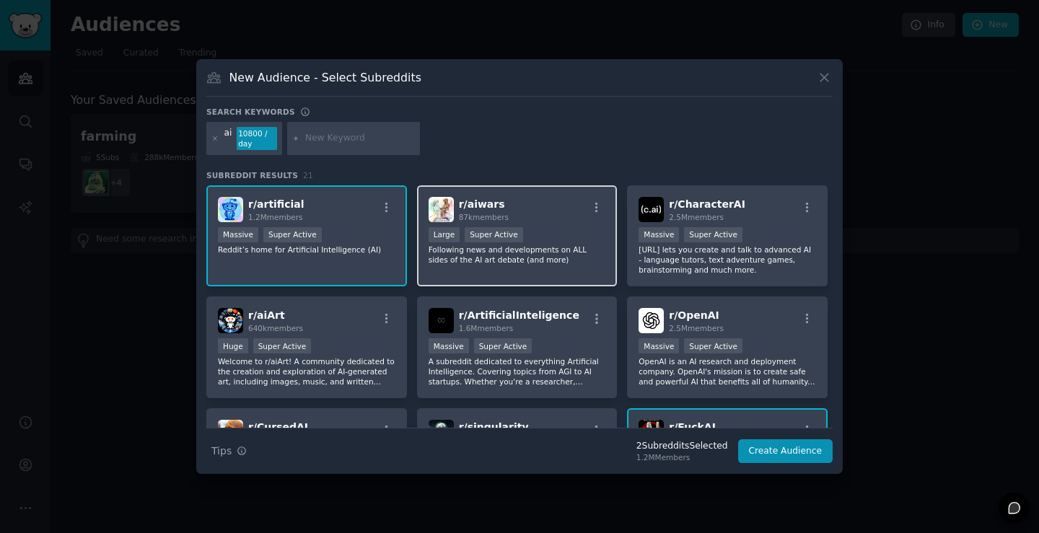
click at [470, 272] on div "r/ aiwars 87k members >= 95th percentile for submissions / day Large Super Acti…" at bounding box center [517, 236] width 201 height 102
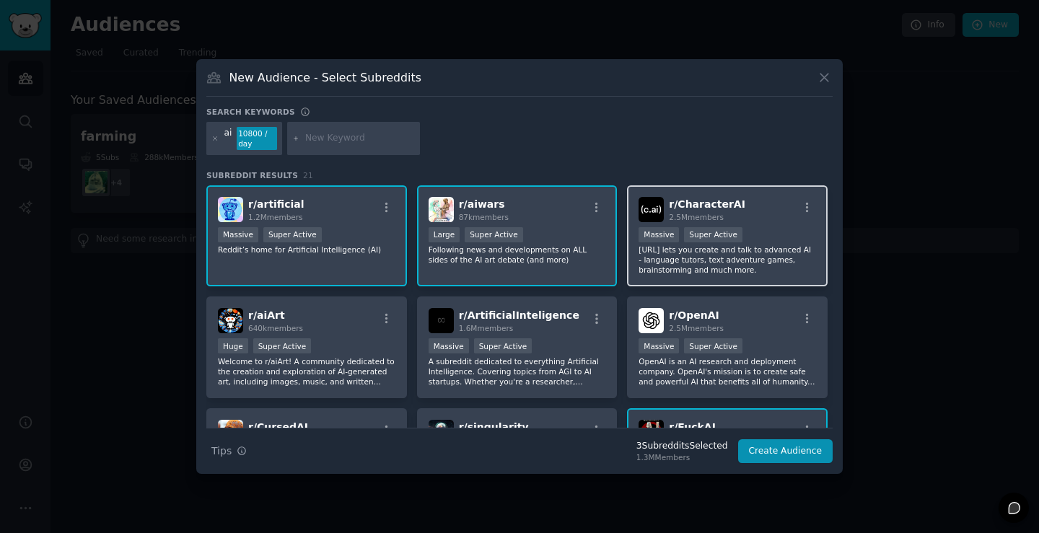
click at [629, 281] on div "r/ CharacterAI 2.5M members Massive Super Active [URL] lets you create and talk…" at bounding box center [727, 236] width 201 height 102
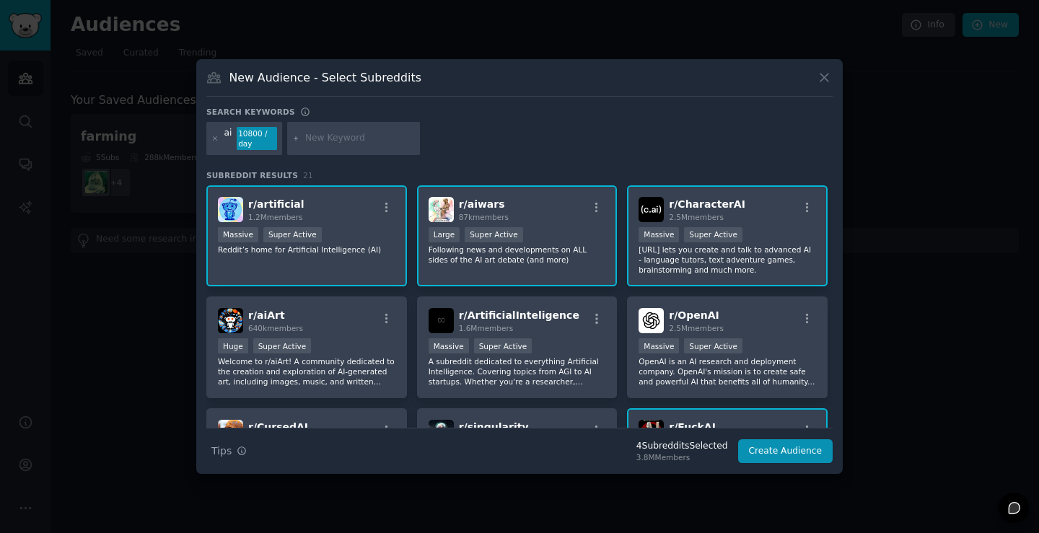
click at [522, 262] on p "Following news and developments on ALL sides of the AI art debate (and more)" at bounding box center [517, 255] width 177 height 20
click at [673, 267] on p "[URL] lets you create and talk to advanced AI - language tutors, text adventure…" at bounding box center [727, 260] width 177 height 30
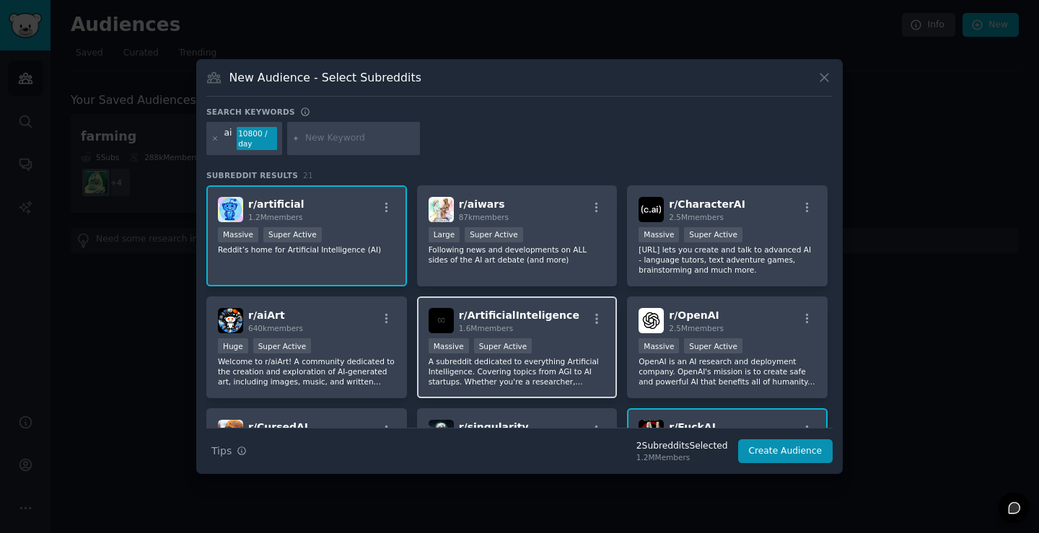
click at [523, 313] on span "r/ ArtificialInteligence" at bounding box center [519, 316] width 120 height 12
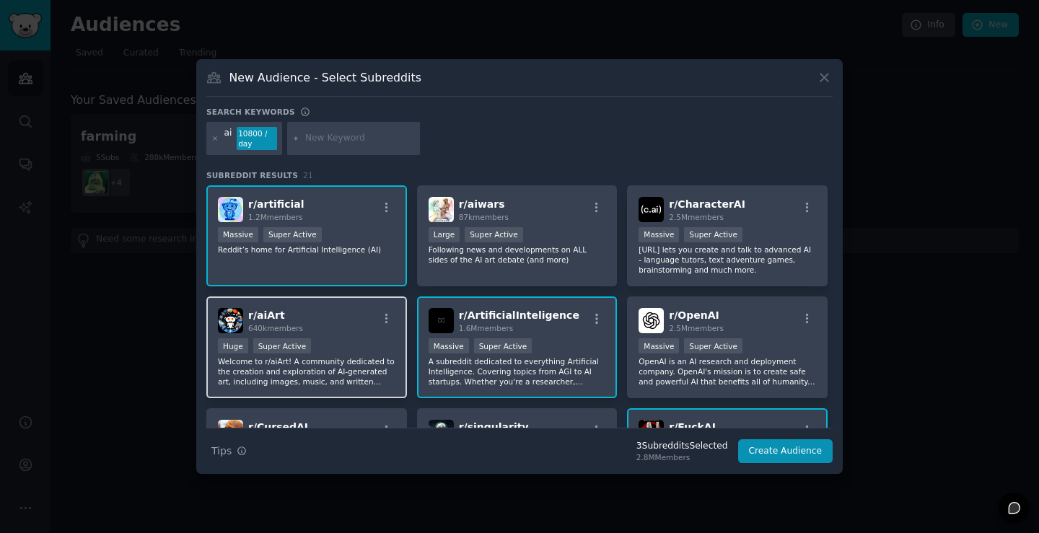
click at [333, 324] on div "r/ aiArt 640k members" at bounding box center [306, 320] width 177 height 25
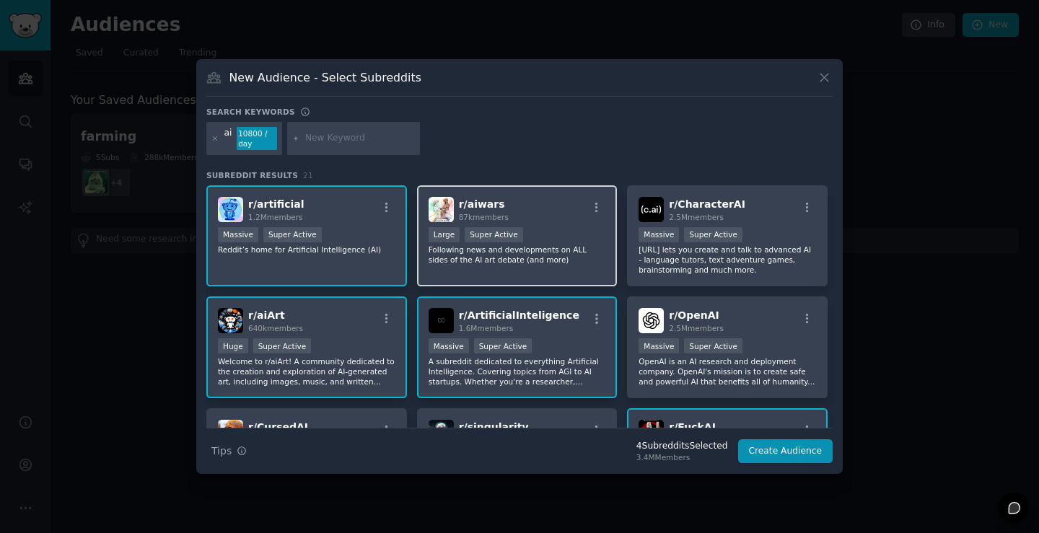
click at [470, 249] on p "Following news and developments on ALL sides of the AI art debate (and more)" at bounding box center [517, 255] width 177 height 20
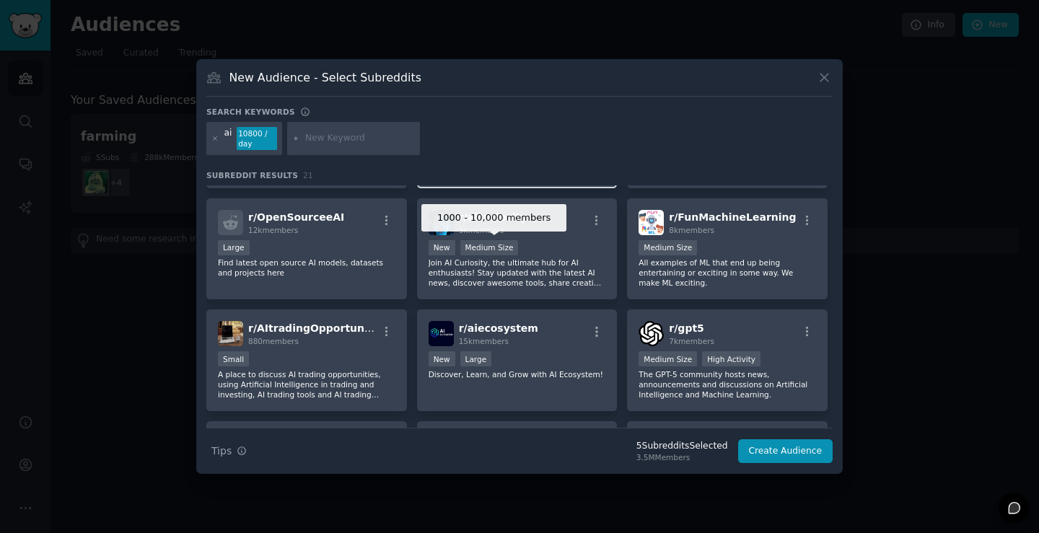
scroll to position [505, 0]
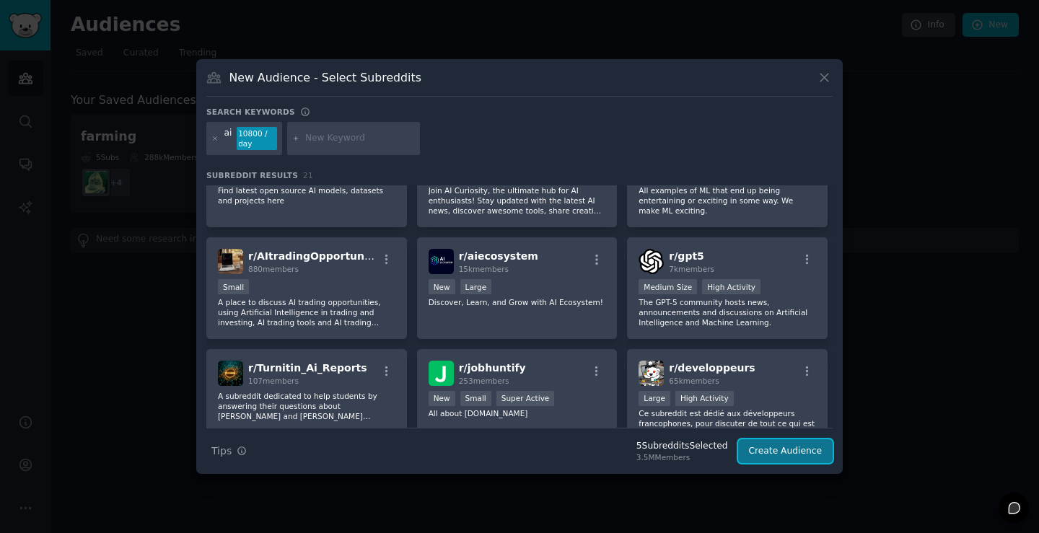
click at [783, 452] on button "Create Audience" at bounding box center [785, 451] width 95 height 25
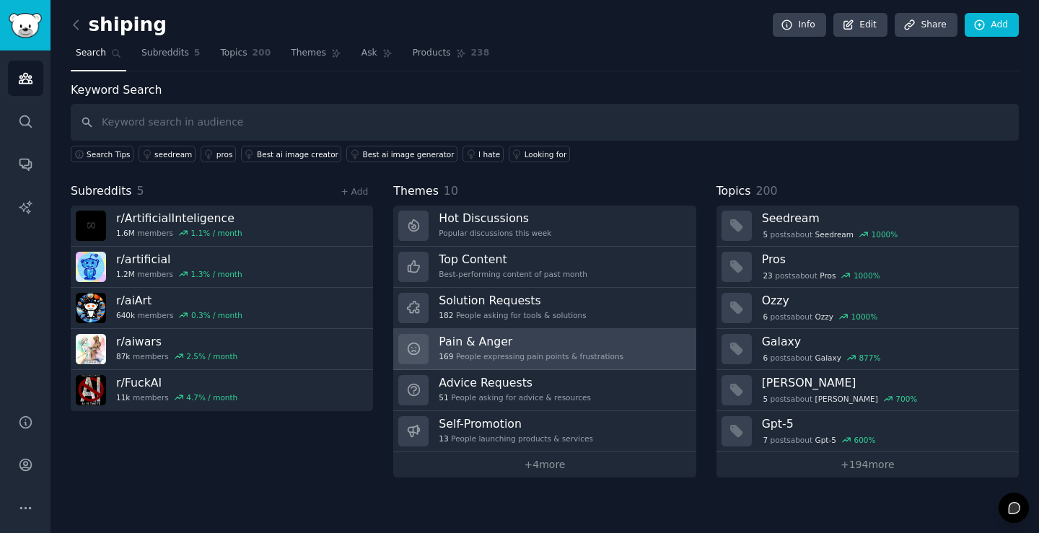
click at [568, 346] on h3 "Pain & Anger" at bounding box center [531, 341] width 185 height 15
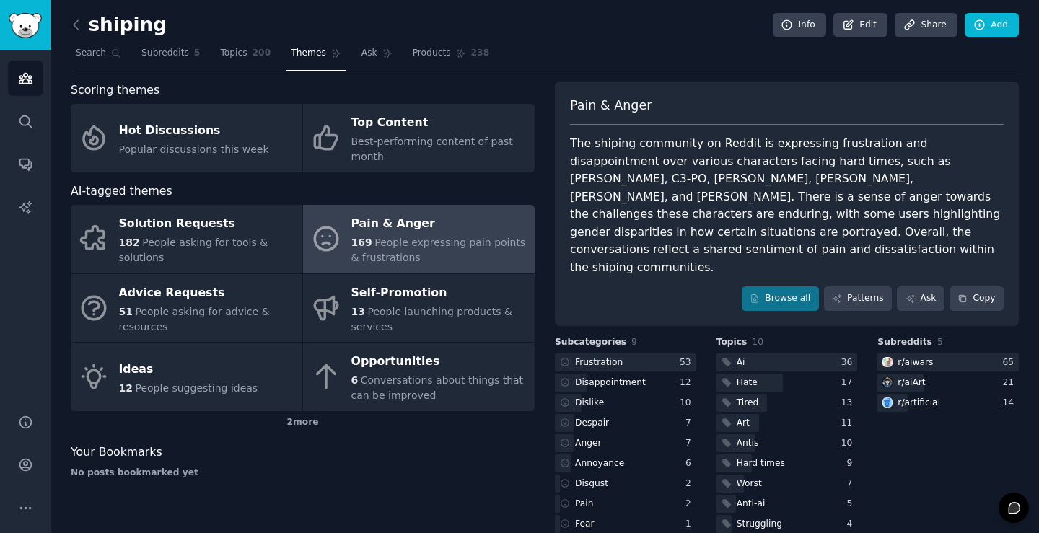
click at [79, 33] on link at bounding box center [80, 25] width 18 height 23
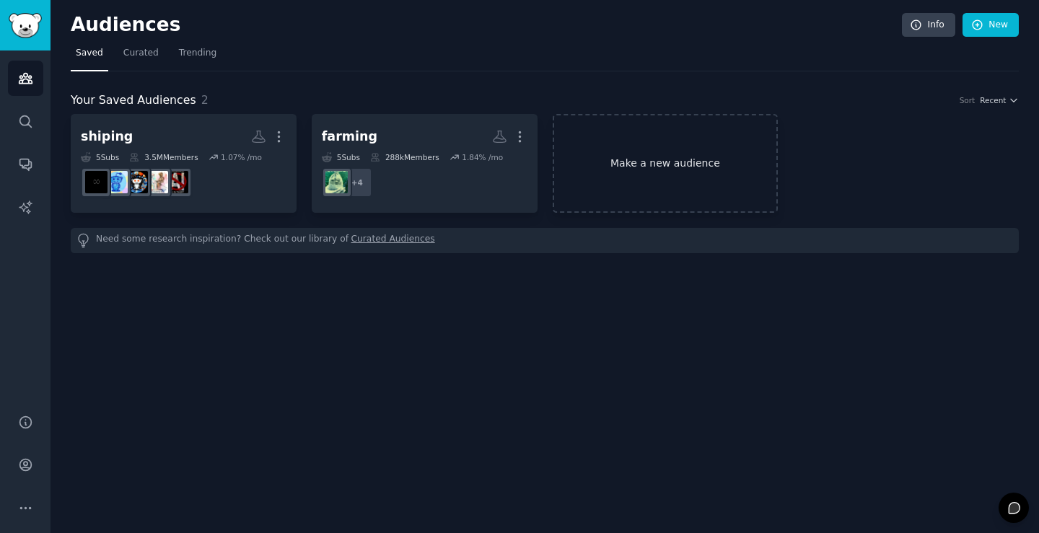
click at [620, 181] on link "Make a new audience" at bounding box center [666, 163] width 226 height 99
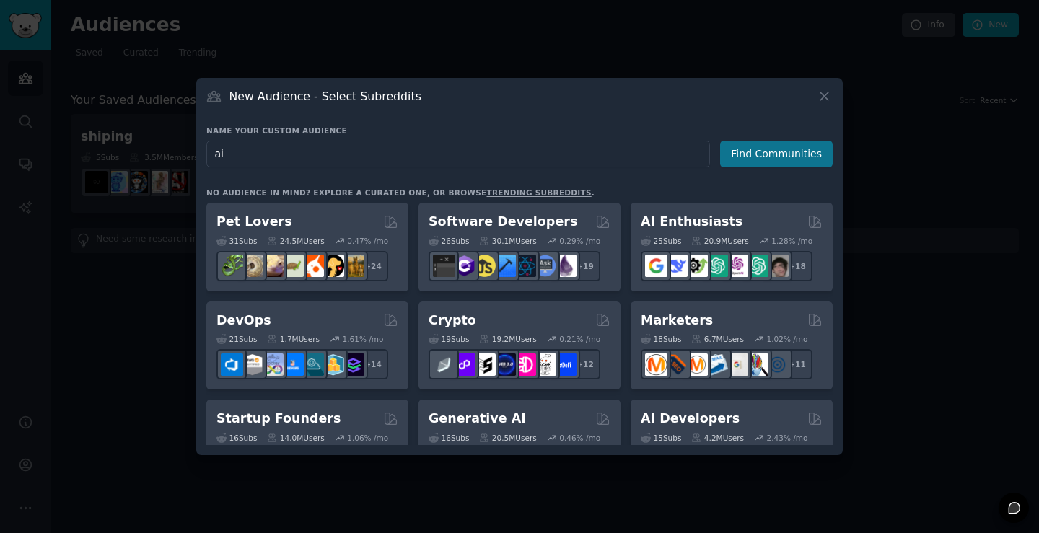
type input "ai"
click at [748, 154] on button "Find Communities" at bounding box center [776, 154] width 113 height 27
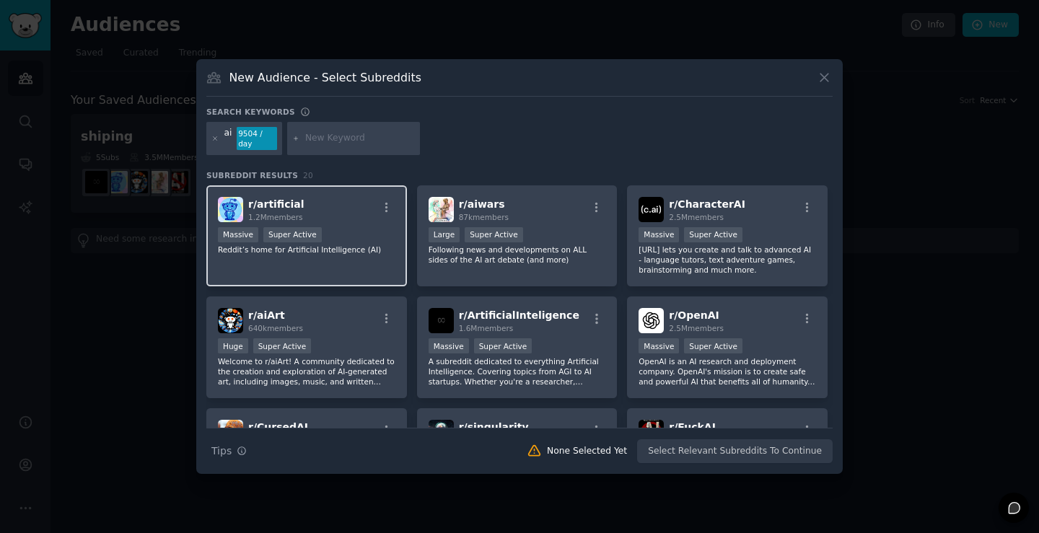
click at [320, 216] on div "r/ artificial 1.2M members" at bounding box center [306, 209] width 177 height 25
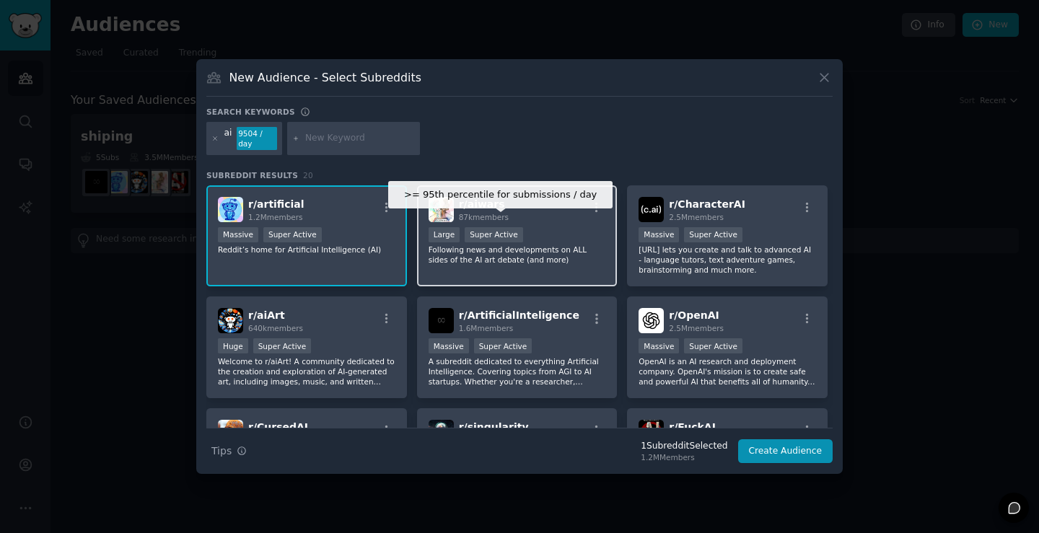
click at [519, 214] on div "r/ aiwars 87k members" at bounding box center [517, 209] width 177 height 25
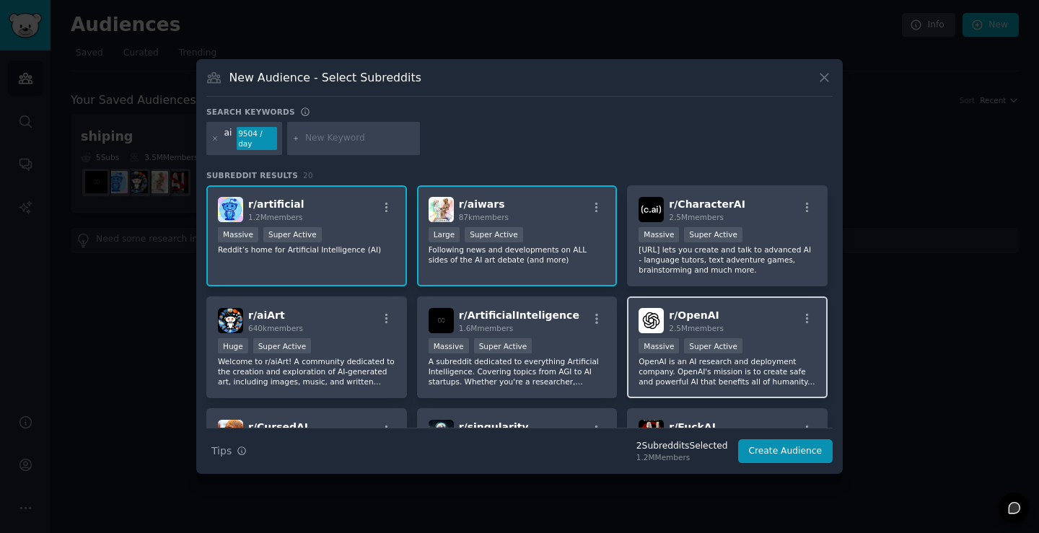
click at [652, 327] on img at bounding box center [651, 320] width 25 height 25
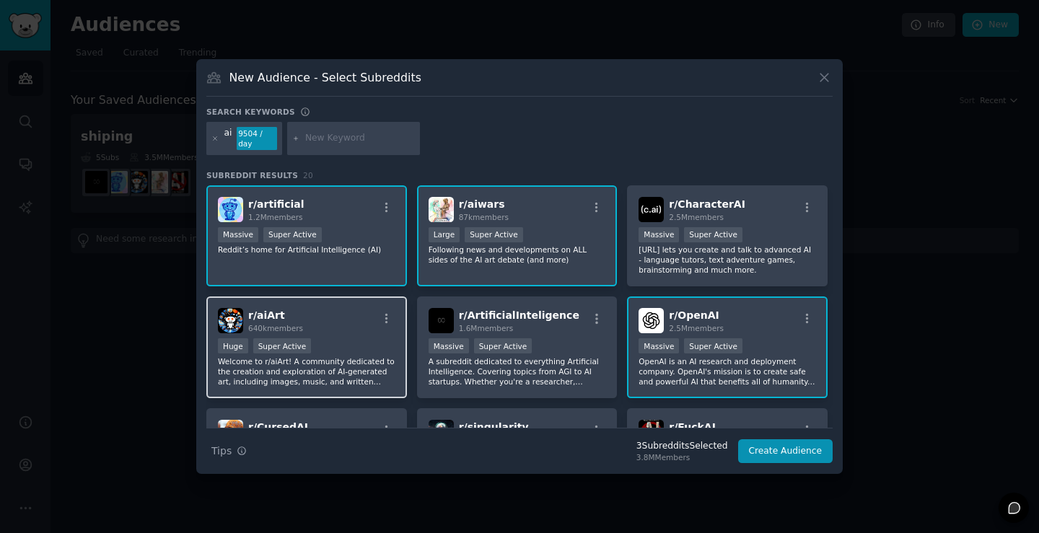
click at [319, 333] on div "r/ aiArt 640k members Huge Super Active Welcome to r/aiArt! A community dedicat…" at bounding box center [306, 348] width 201 height 102
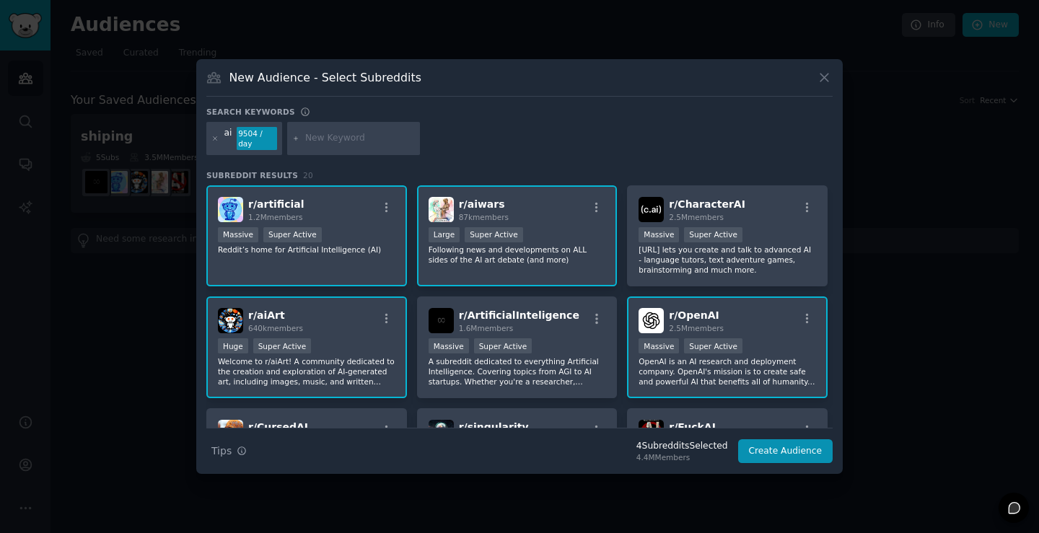
scroll to position [144, 0]
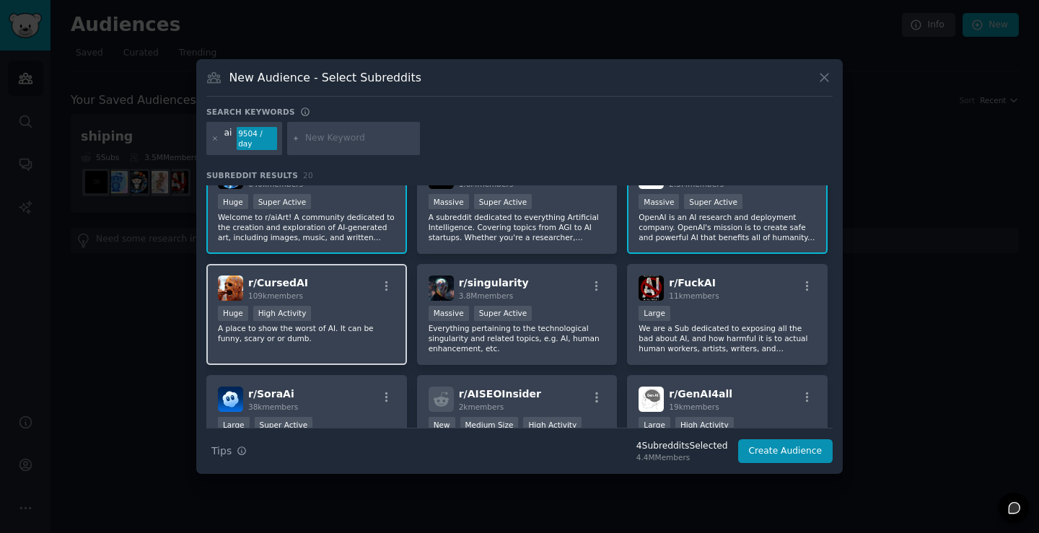
click at [346, 291] on div "r/ CursedAI 109k members" at bounding box center [306, 288] width 177 height 25
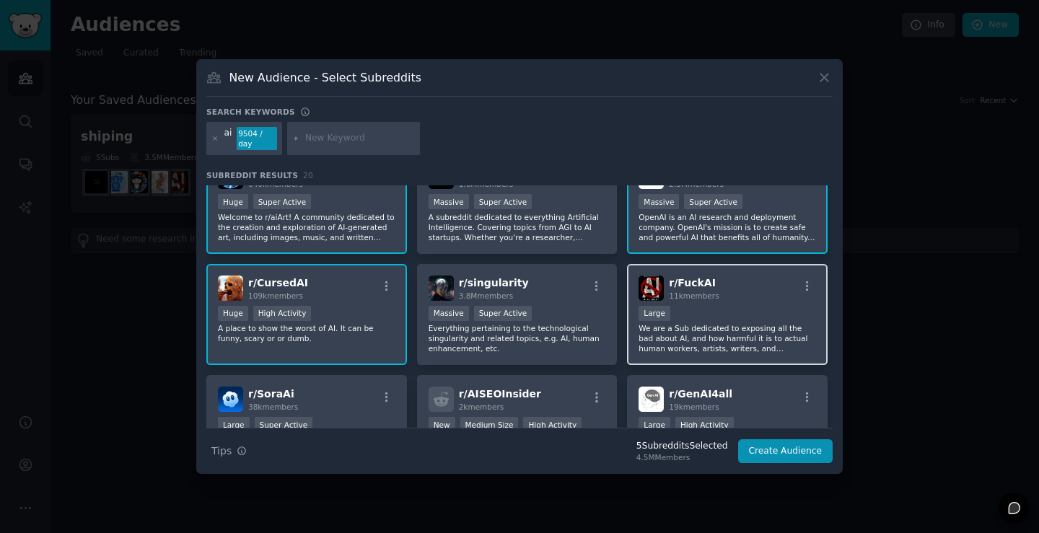
click at [689, 310] on div "10,000 - 100,000 members Large" at bounding box center [727, 315] width 177 height 18
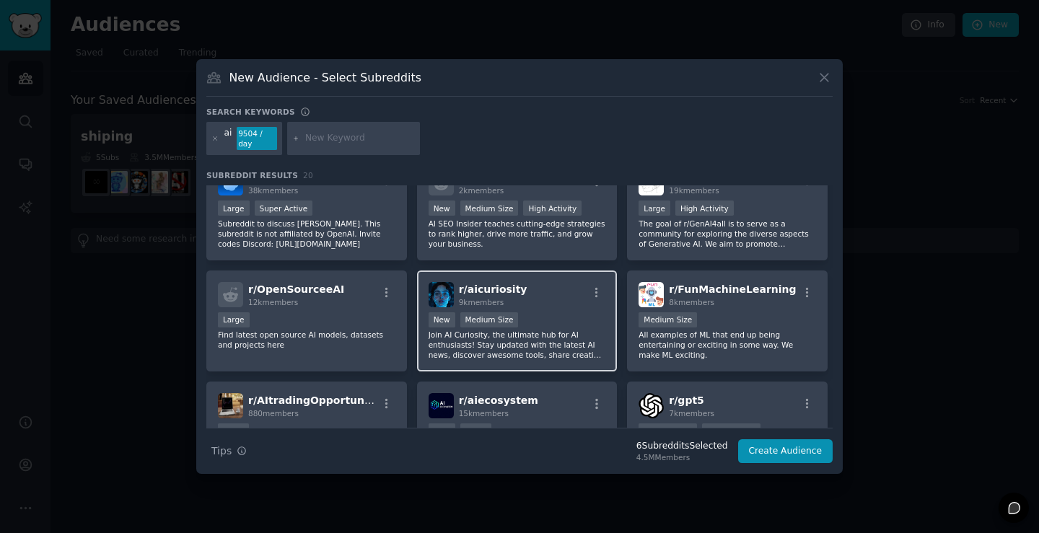
scroll to position [289, 0]
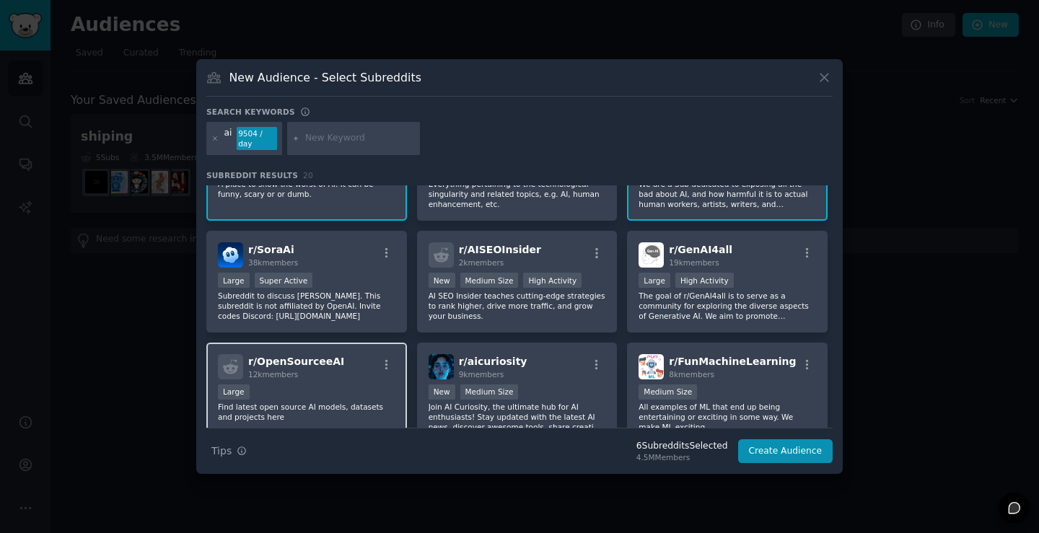
click at [321, 358] on span "r/ OpenSourceeAI" at bounding box center [296, 362] width 96 height 12
click at [780, 444] on button "Create Audience" at bounding box center [785, 451] width 95 height 25
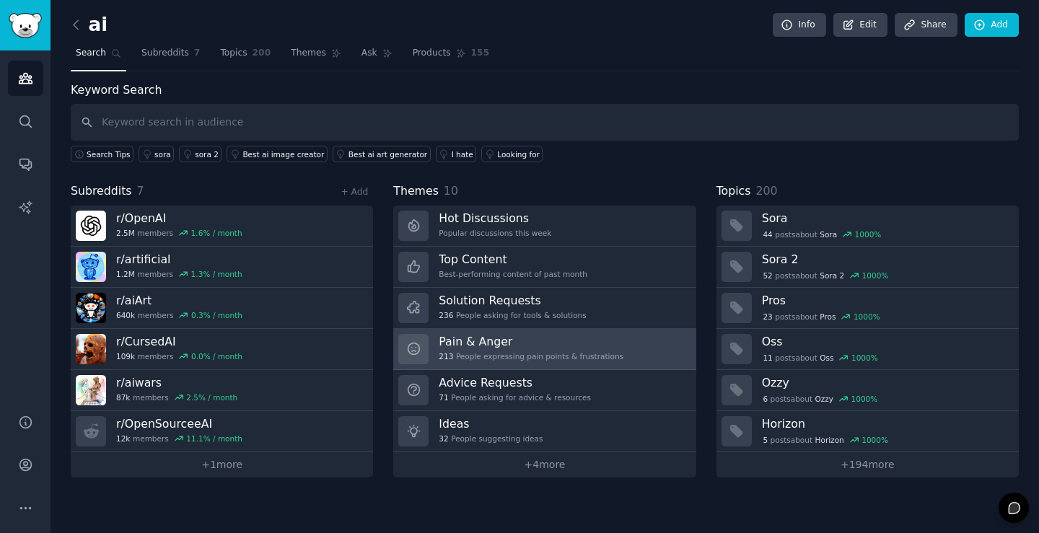
click at [493, 354] on div "213 People expressing pain points & frustrations" at bounding box center [531, 356] width 185 height 10
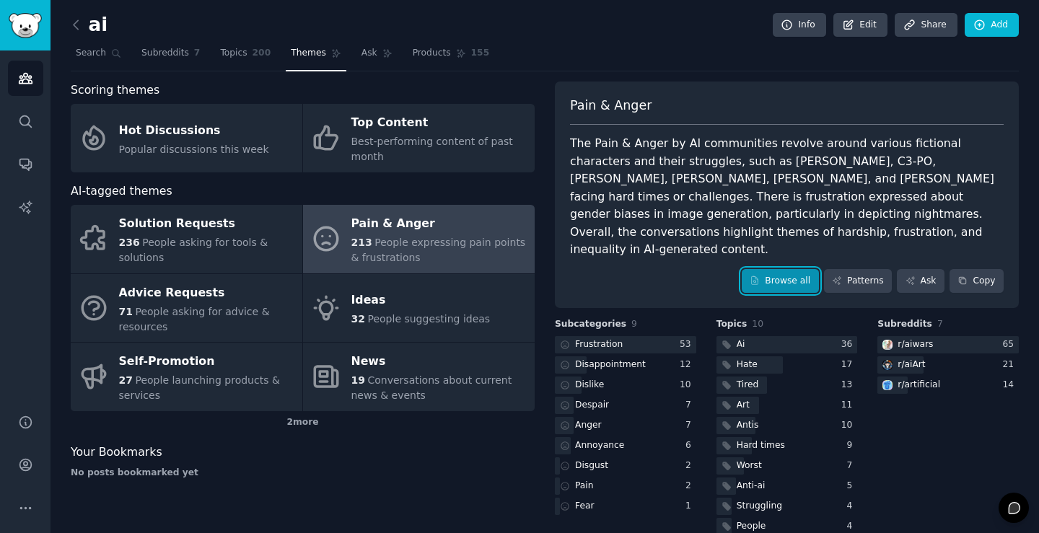
click at [786, 269] on link "Browse all" at bounding box center [780, 281] width 77 height 25
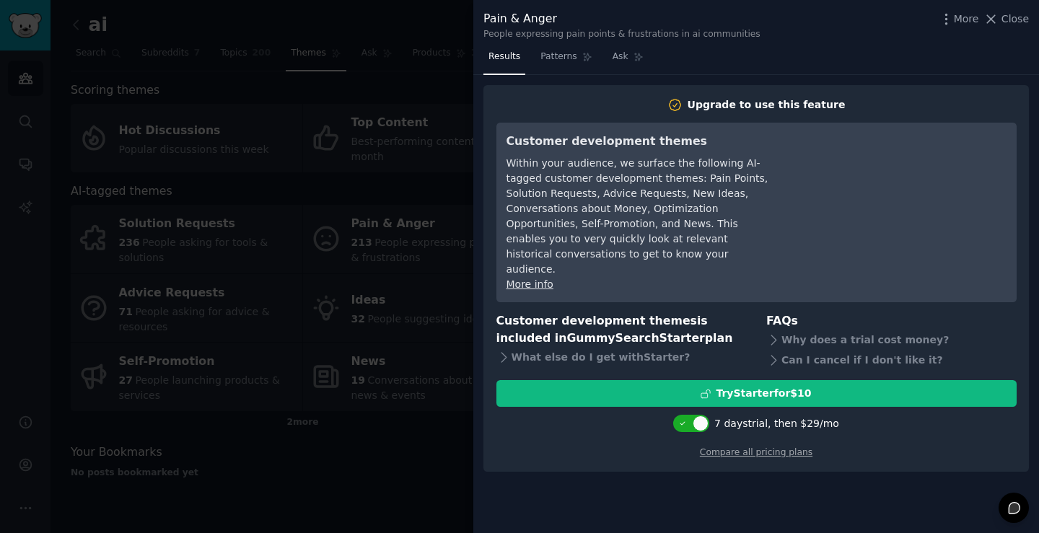
click at [438, 101] on div at bounding box center [519, 266] width 1039 height 533
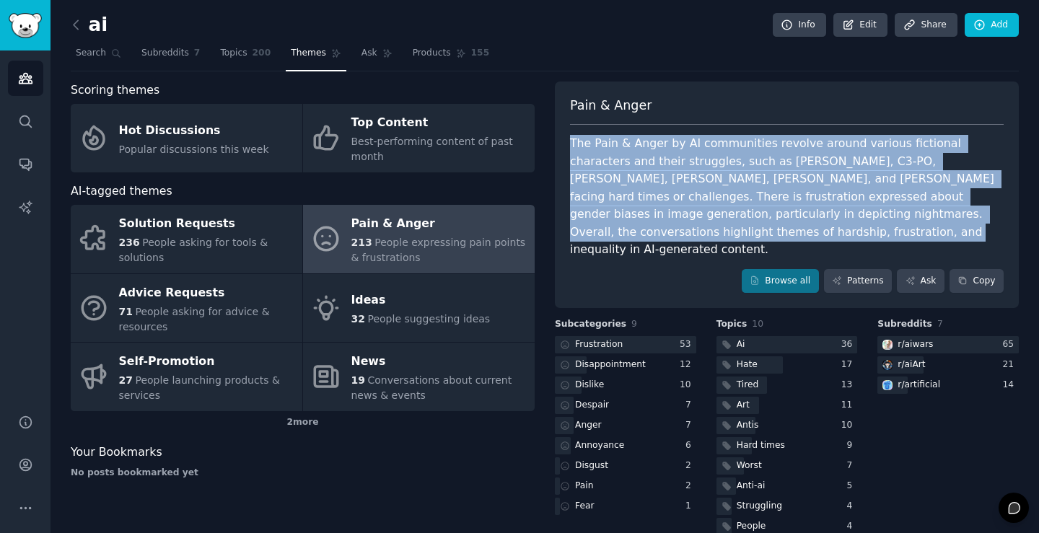
drag, startPoint x: 950, startPoint y: 214, endPoint x: 551, endPoint y: 139, distance: 406.0
click at [551, 139] on div "Scoring themes Hot Discussions Popular discussions this week Top Content Best-p…" at bounding box center [545, 310] width 948 height 457
copy div "The Pain & Anger by AI communities revolve around various fictional characters …"
